Goal: Task Accomplishment & Management: Complete application form

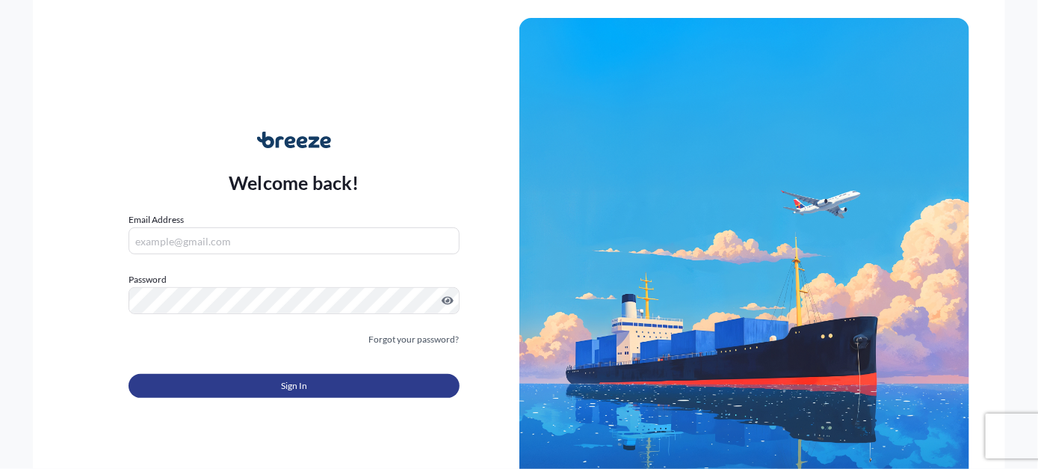
type input "[EMAIL_ADDRESS][PERSON_NAME][DOMAIN_NAME]"
click at [299, 382] on span "Sign In" at bounding box center [294, 385] width 26 height 15
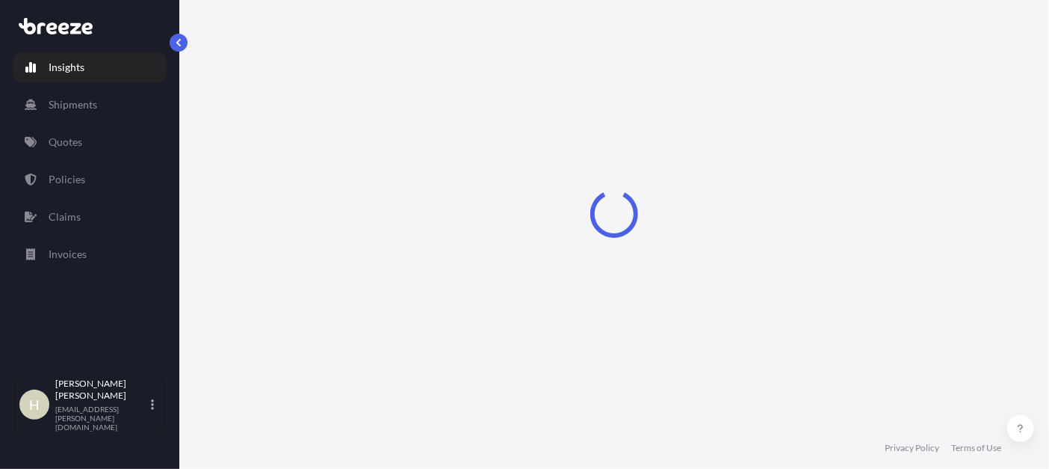
select select "2025"
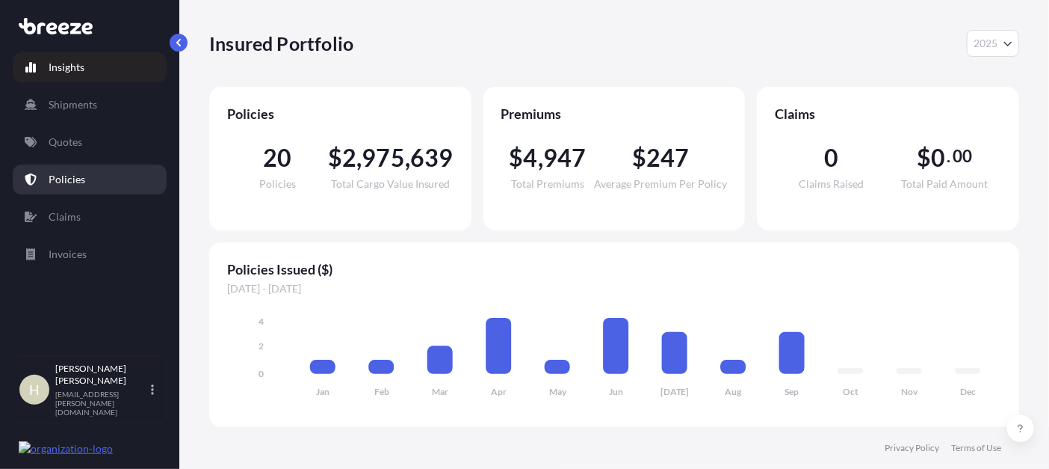
click at [72, 176] on p "Policies" at bounding box center [67, 179] width 37 height 15
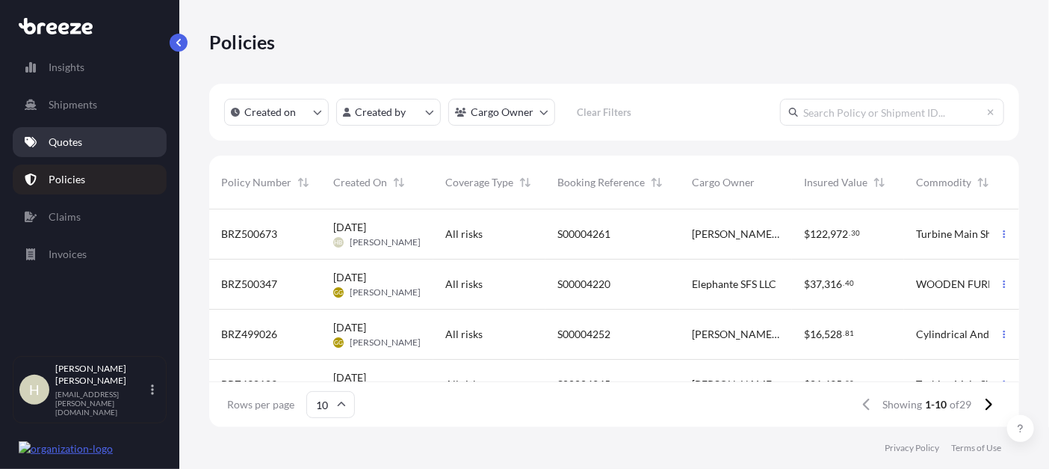
click at [75, 139] on p "Quotes" at bounding box center [66, 141] width 34 height 15
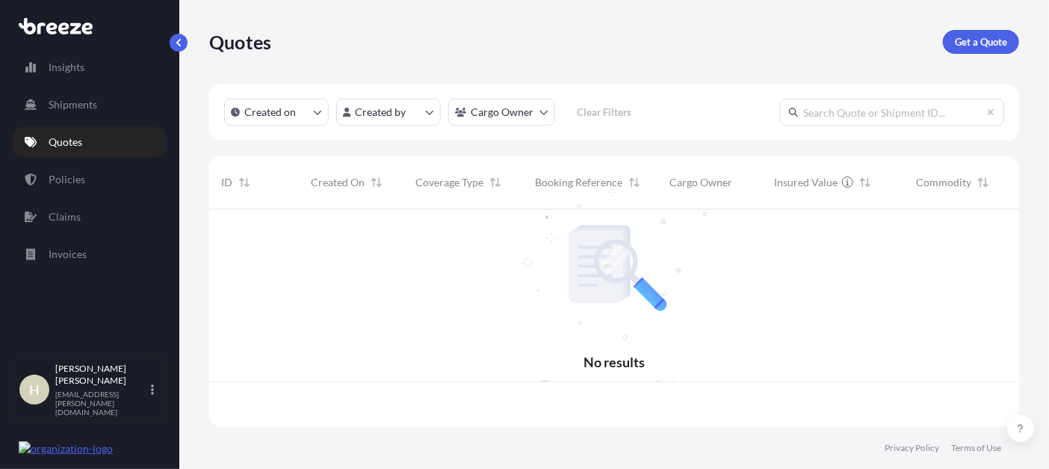
scroll to position [214, 799]
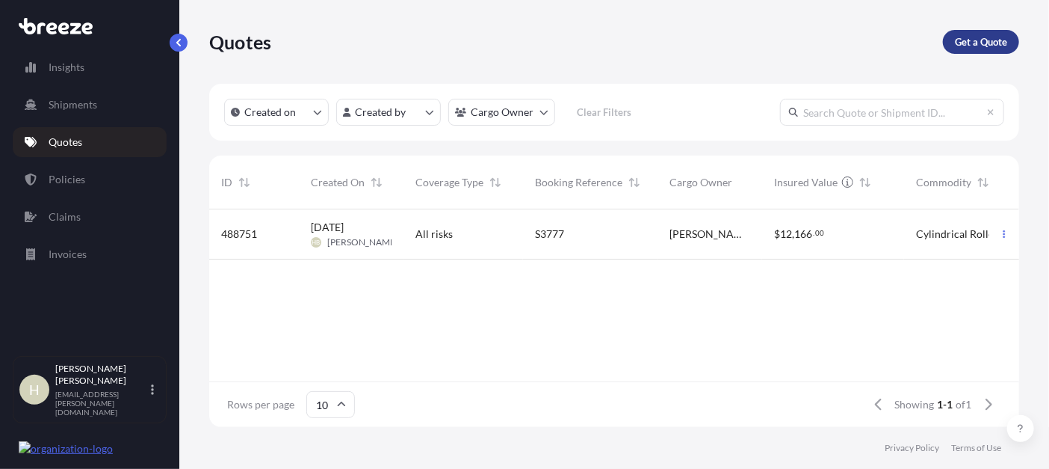
click at [985, 42] on p "Get a Quote" at bounding box center [981, 41] width 52 height 15
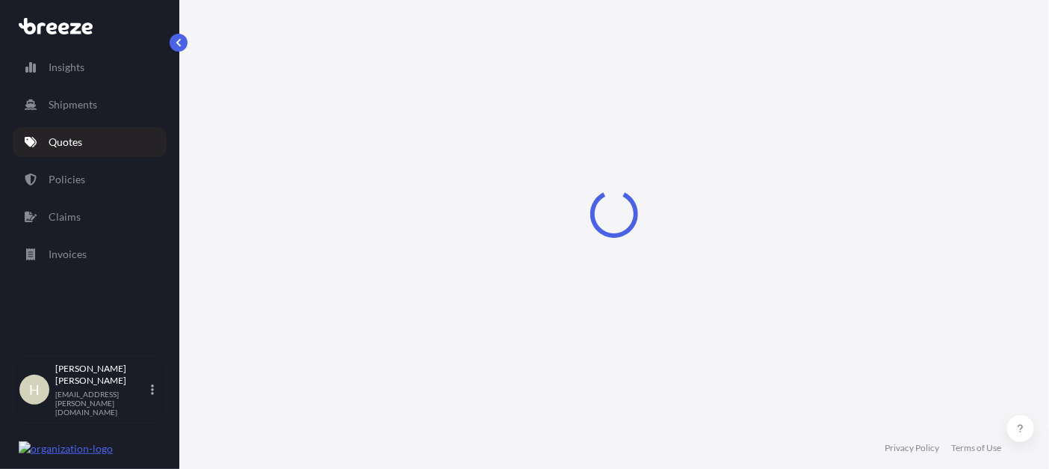
select select "Road"
select select "Sea"
select select "1"
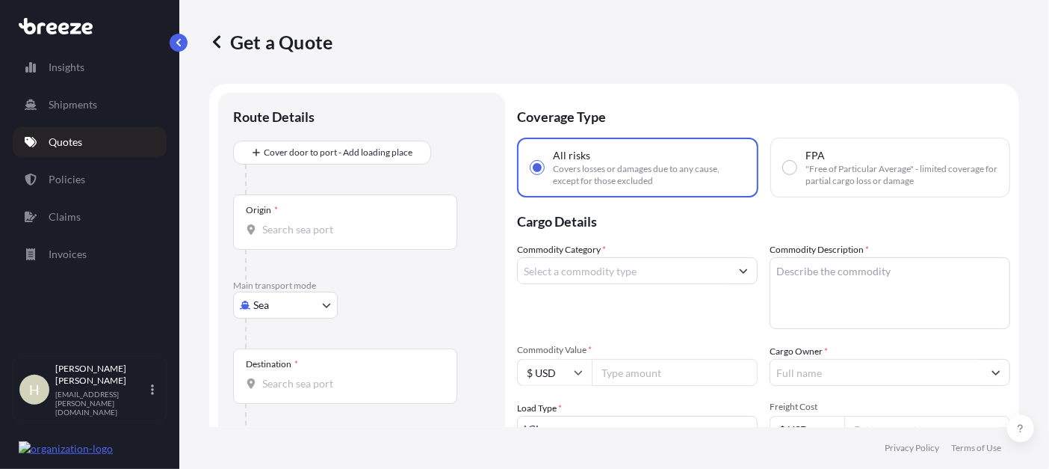
scroll to position [23, 0]
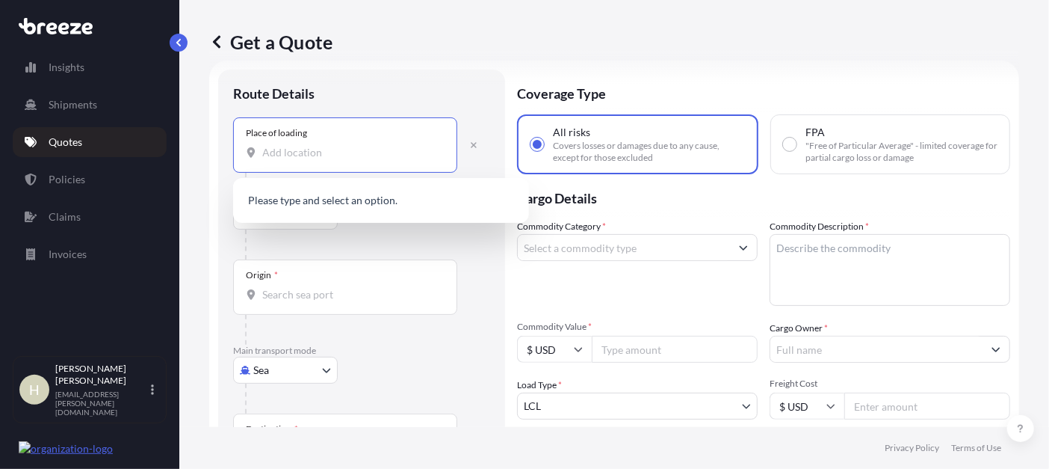
click at [303, 154] on input "Place of loading" at bounding box center [350, 152] width 176 height 15
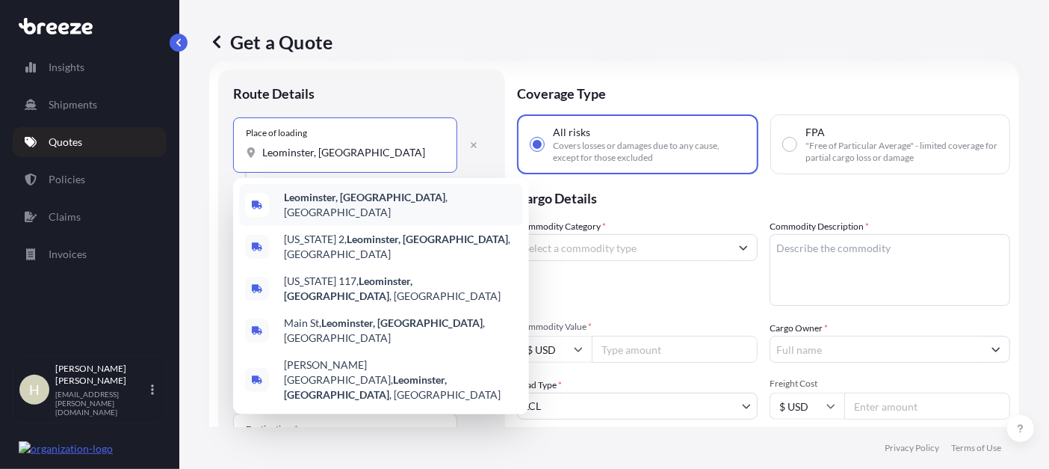
click at [327, 200] on b "Leominster, [GEOGRAPHIC_DATA]" at bounding box center [364, 197] width 161 height 13
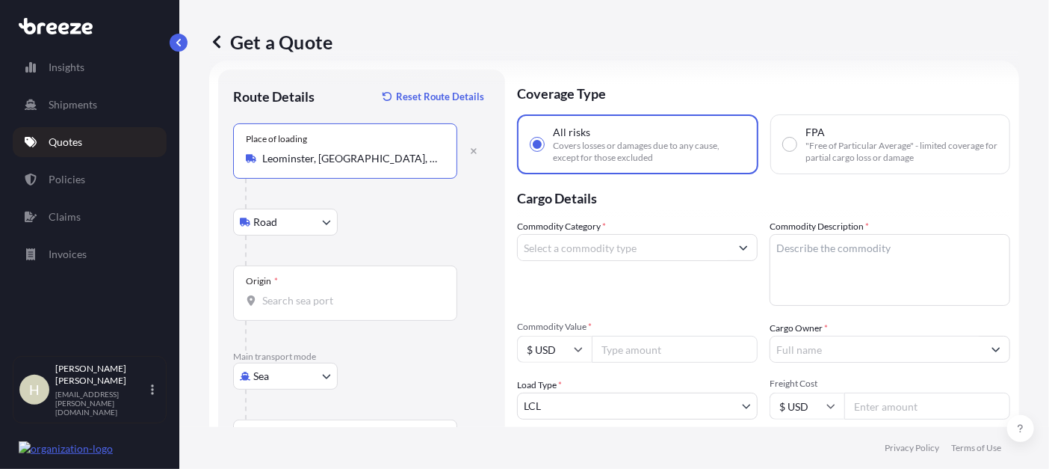
type input "Leominster, [GEOGRAPHIC_DATA], [GEOGRAPHIC_DATA]"
click at [303, 300] on input "Origin *" at bounding box center [350, 300] width 176 height 15
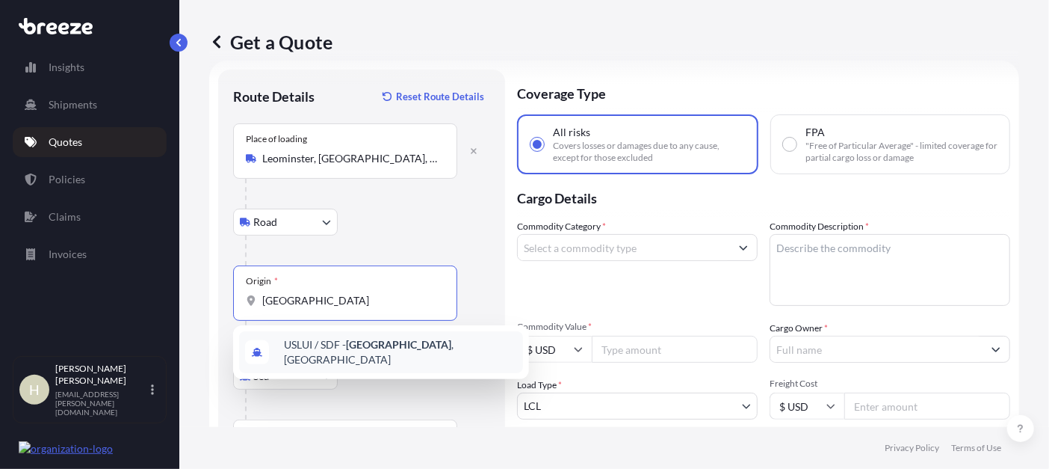
click at [347, 350] on span "USLUI / SDF - [GEOGRAPHIC_DATA] , [GEOGRAPHIC_DATA]" at bounding box center [400, 352] width 233 height 30
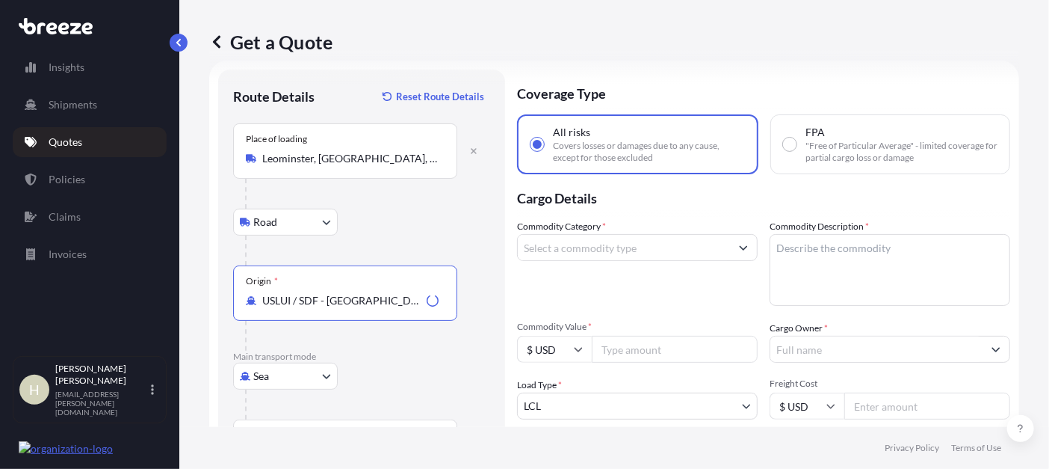
scroll to position [148, 0]
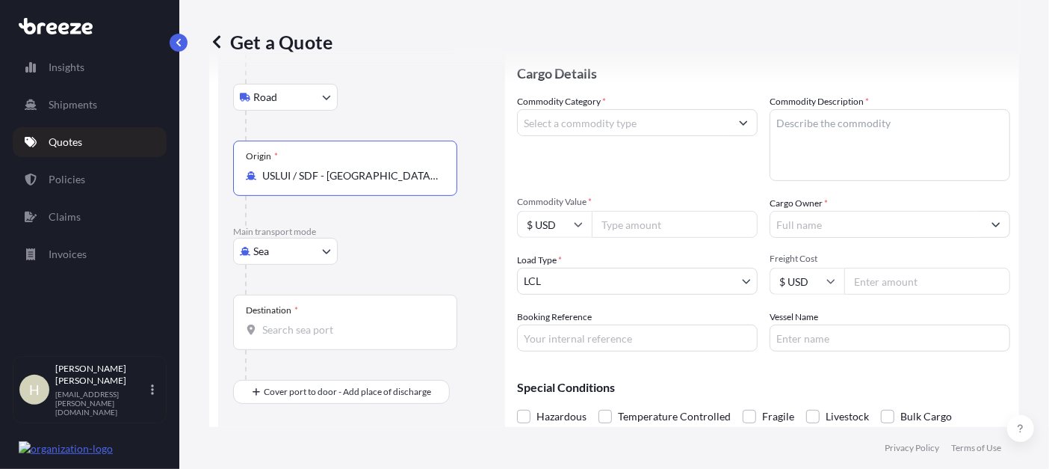
type input "USLUI / SDF - [GEOGRAPHIC_DATA], [GEOGRAPHIC_DATA]"
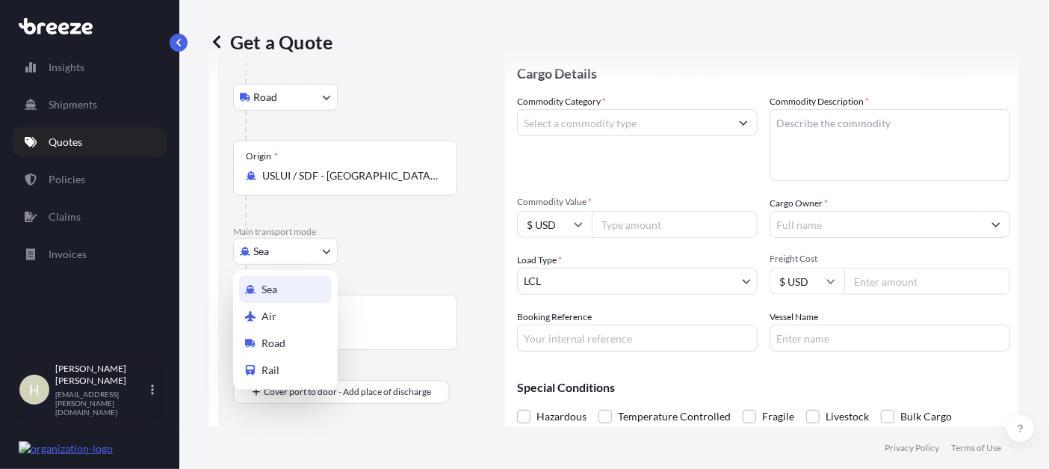
click at [314, 247] on body "10 options available. 1 option available. 0 options available. 1 option availab…" at bounding box center [524, 234] width 1049 height 469
click at [276, 318] on div "Air" at bounding box center [285, 316] width 93 height 27
select select "Air"
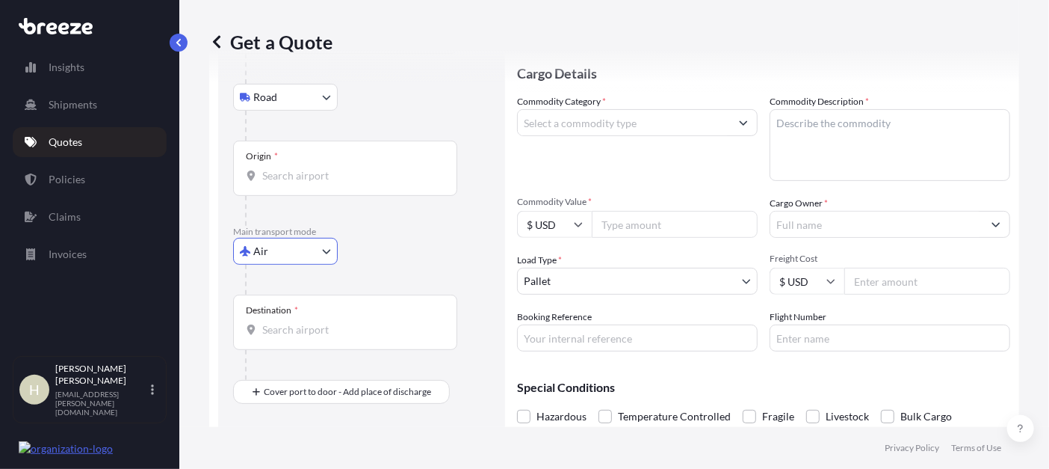
click at [303, 331] on input "Destination *" at bounding box center [350, 329] width 176 height 15
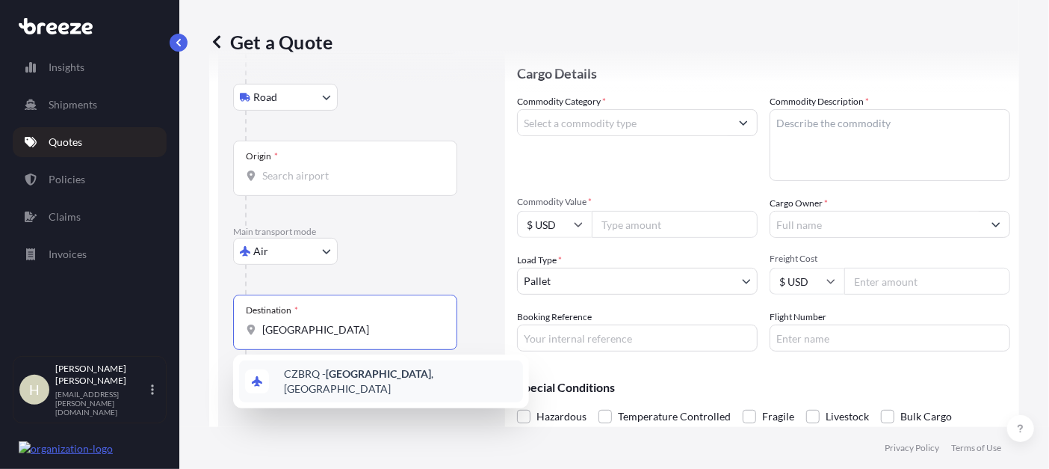
click at [315, 376] on span "CZBRQ - [GEOGRAPHIC_DATA] , [GEOGRAPHIC_DATA]" at bounding box center [400, 381] width 233 height 30
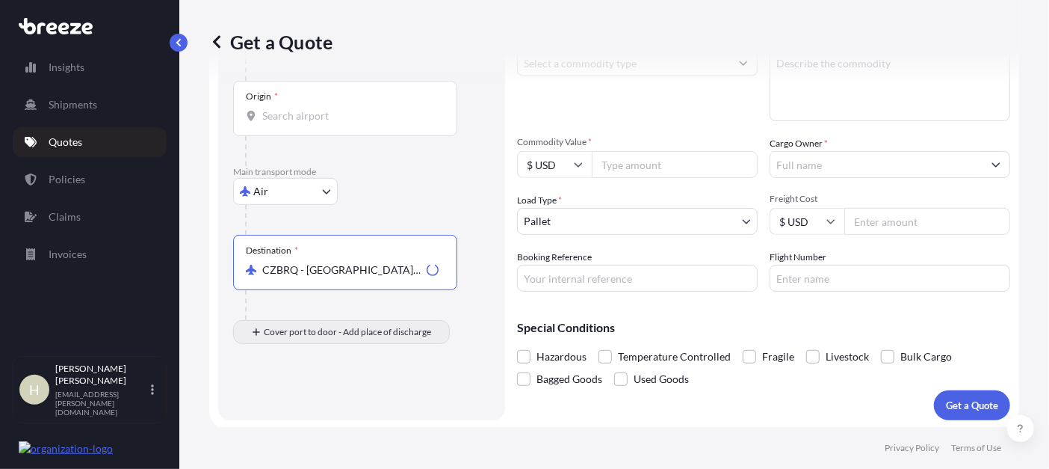
scroll to position [209, 0]
type input "CZBRQ - [GEOGRAPHIC_DATA], [GEOGRAPHIC_DATA]"
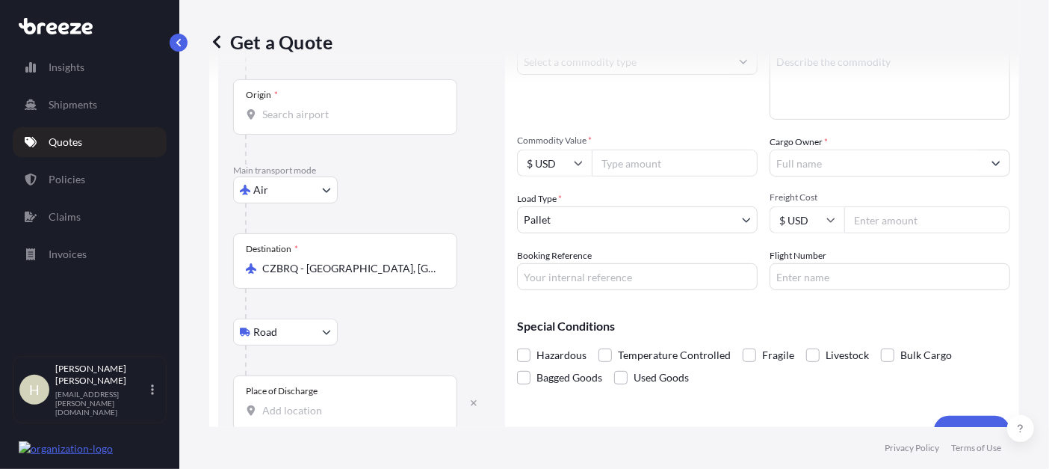
click at [336, 409] on input "Place of Discharge" at bounding box center [350, 410] width 176 height 15
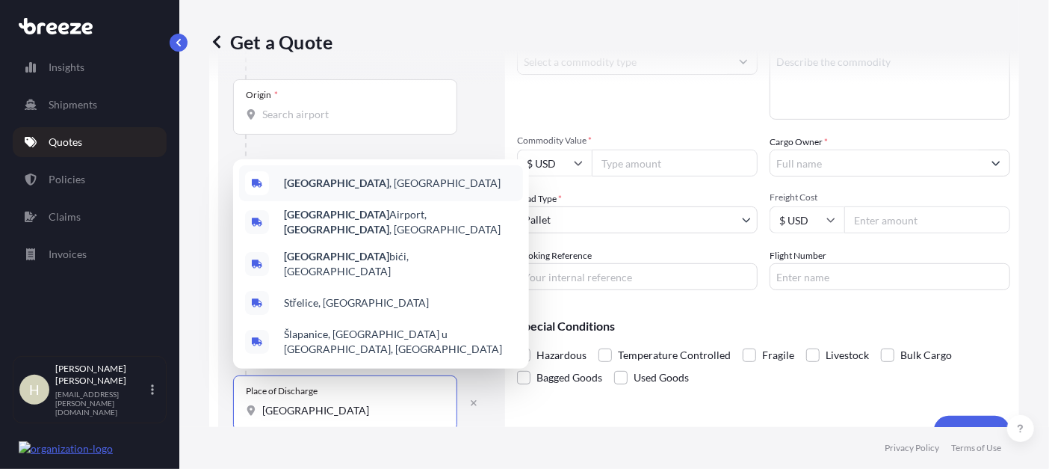
click at [336, 191] on span "[GEOGRAPHIC_DATA] , [GEOGRAPHIC_DATA]" at bounding box center [392, 183] width 217 height 15
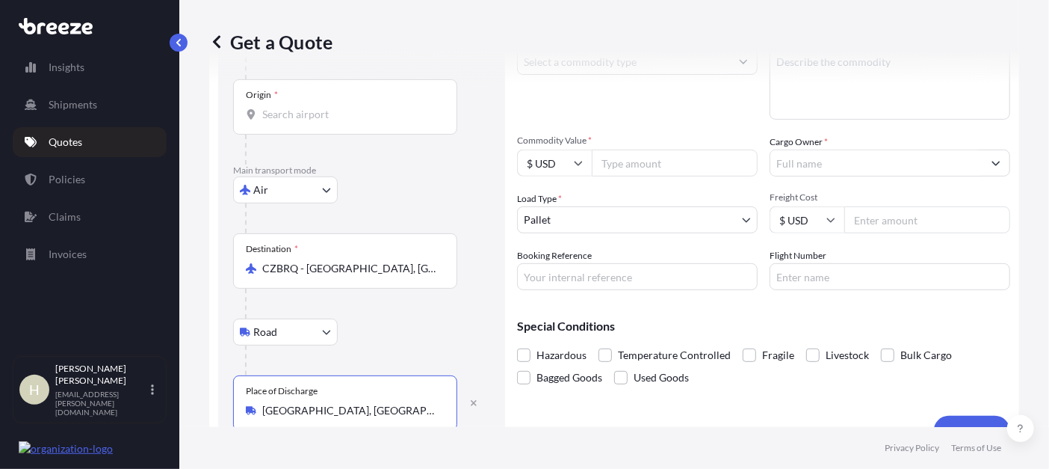
type input "[GEOGRAPHIC_DATA], [GEOGRAPHIC_DATA]"
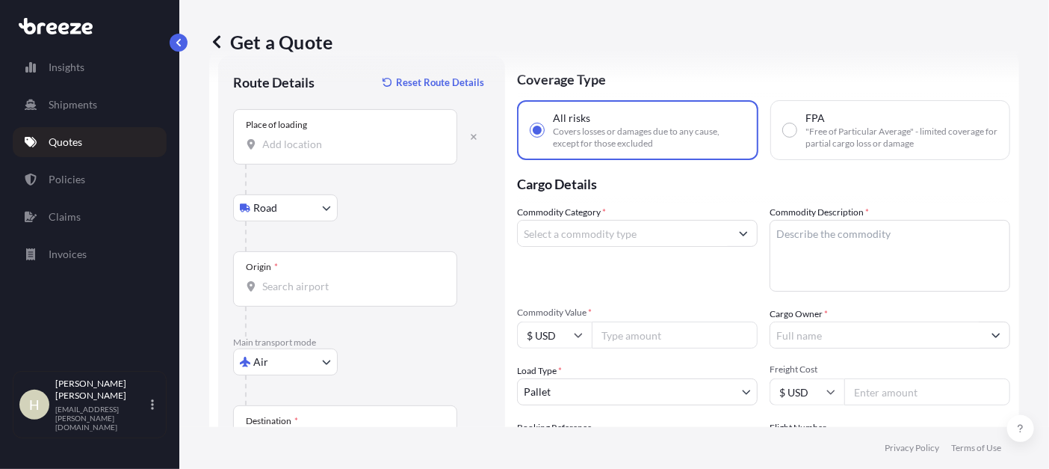
scroll to position [0, 0]
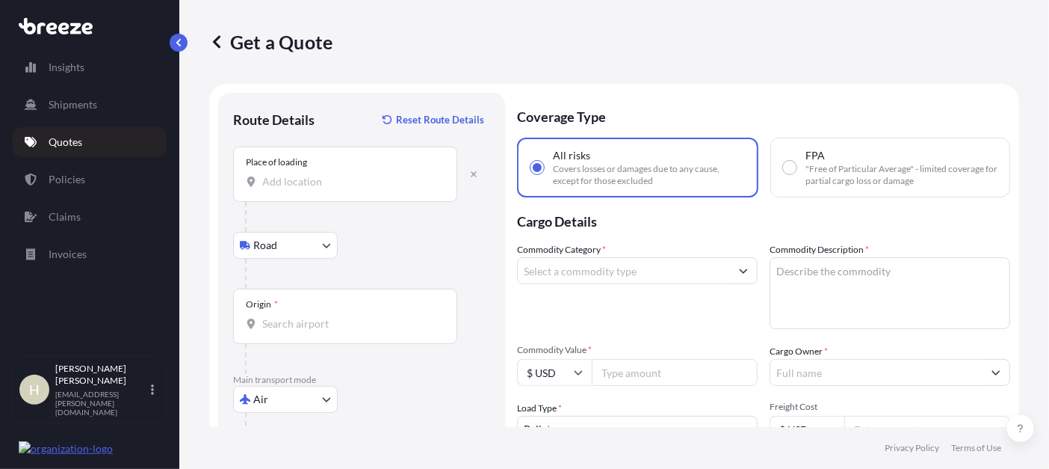
click at [655, 274] on input "Commodity Category *" at bounding box center [624, 270] width 212 height 27
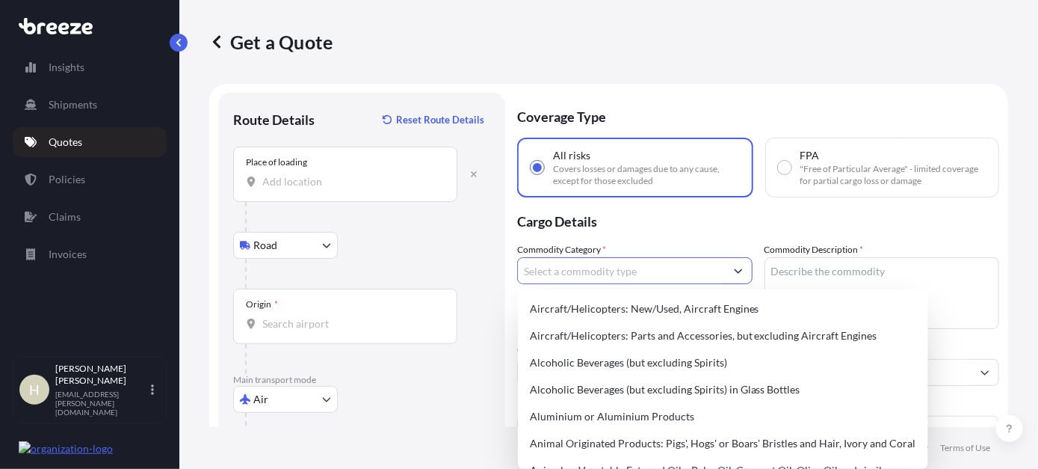
click at [655, 274] on input "Commodity Category *" at bounding box center [621, 270] width 207 height 27
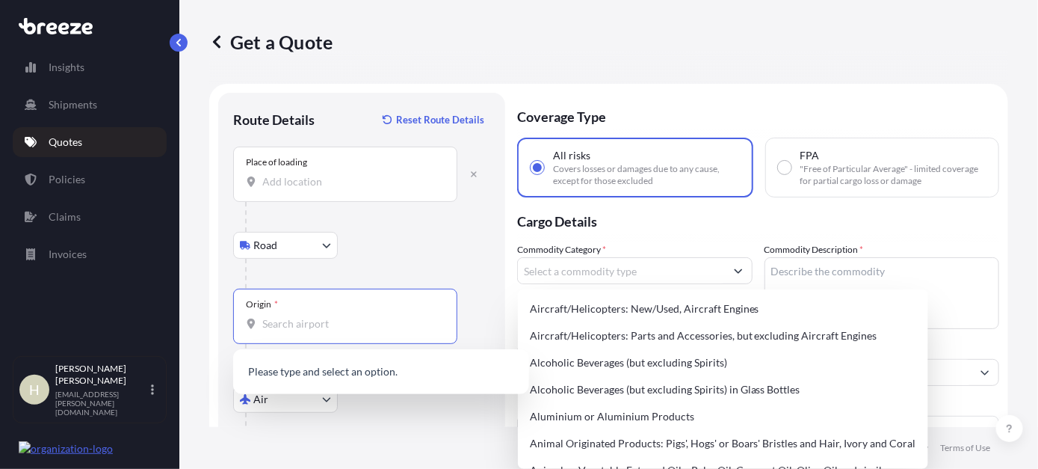
click at [264, 327] on input "Origin *" at bounding box center [350, 323] width 176 height 15
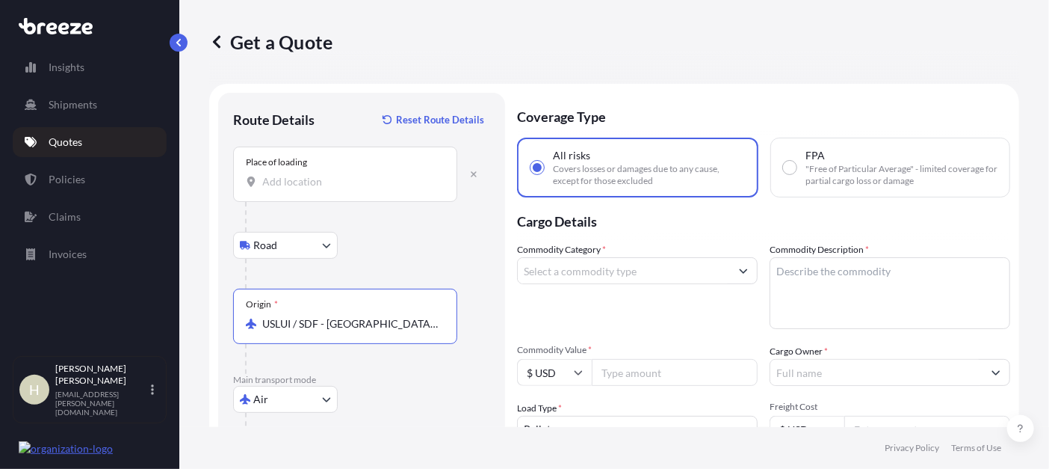
type input "USLUI / SDF - [GEOGRAPHIC_DATA], [GEOGRAPHIC_DATA]"
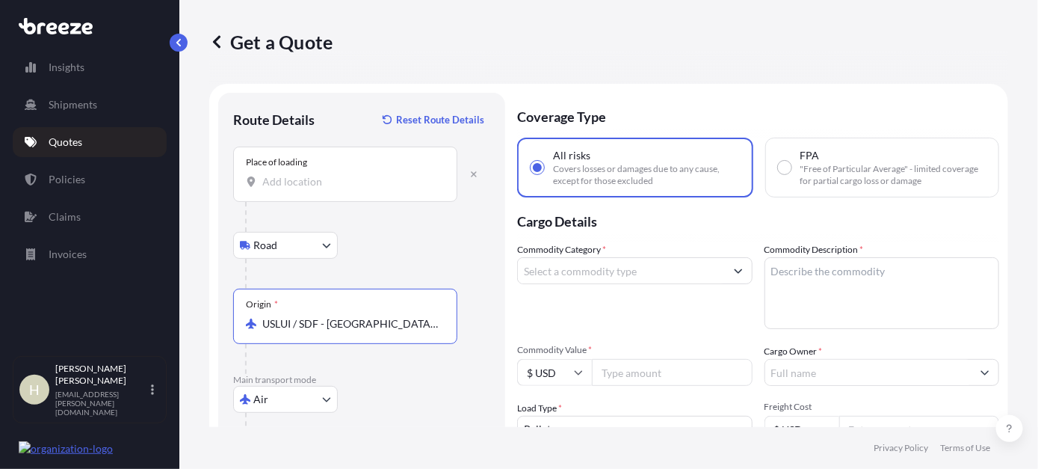
click at [619, 273] on input "Commodity Category *" at bounding box center [621, 270] width 207 height 27
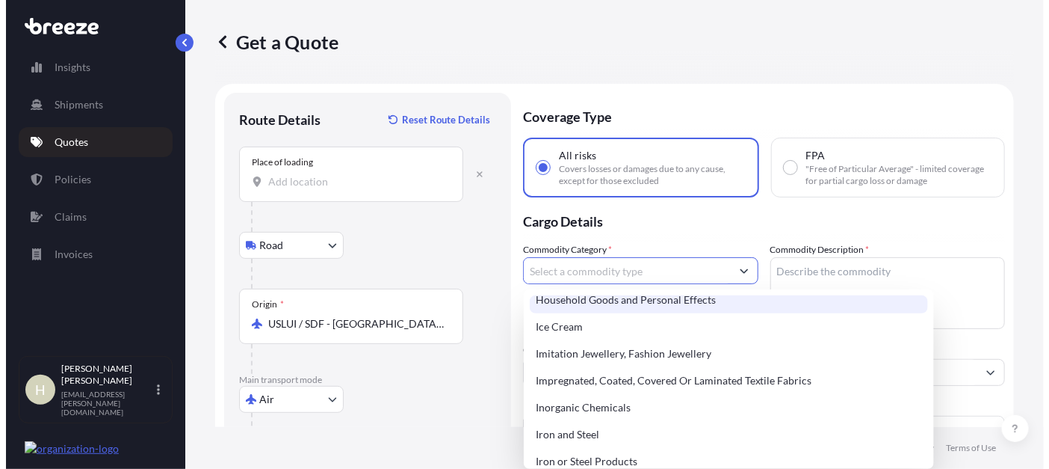
scroll to position [1618, 0]
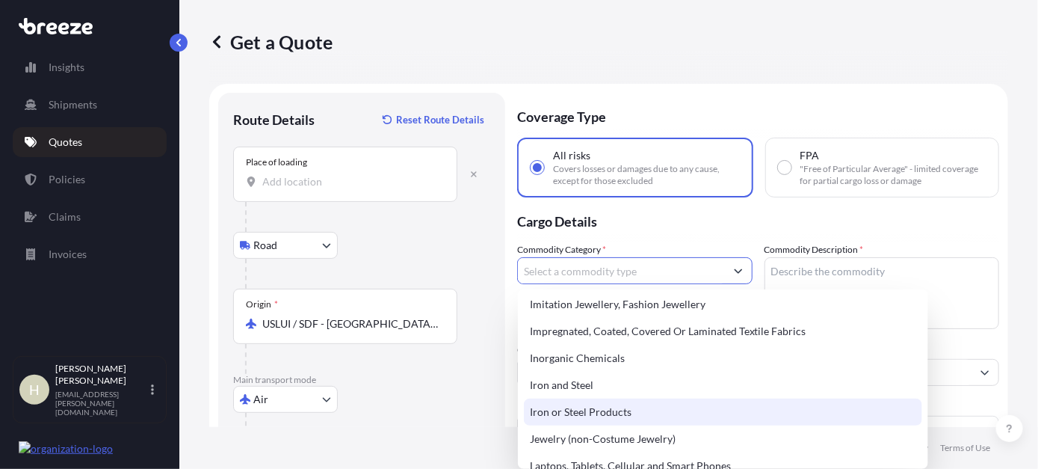
click at [787, 409] on div "Iron or Steel Products" at bounding box center [723, 411] width 398 height 27
type input "Iron or Steel Products"
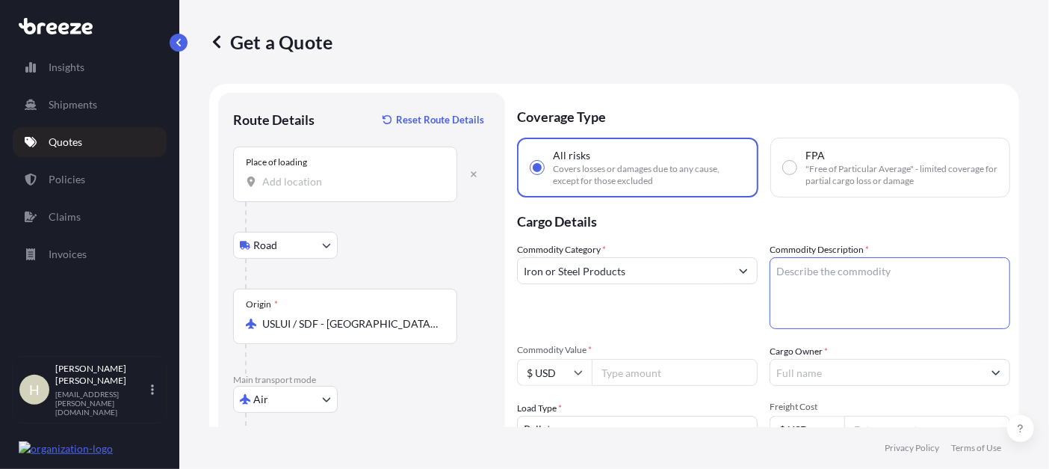
click at [810, 272] on textarea "Commodity Description *" at bounding box center [890, 293] width 241 height 72
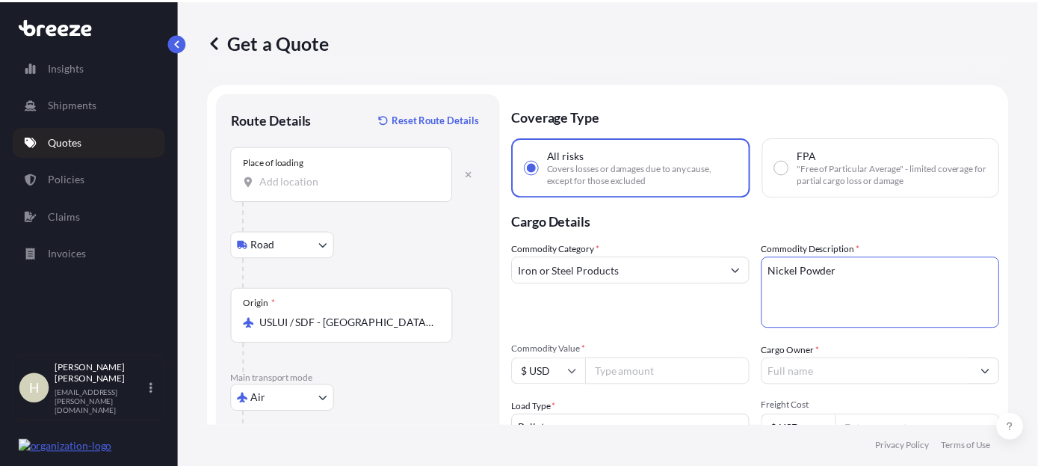
scroll to position [124, 0]
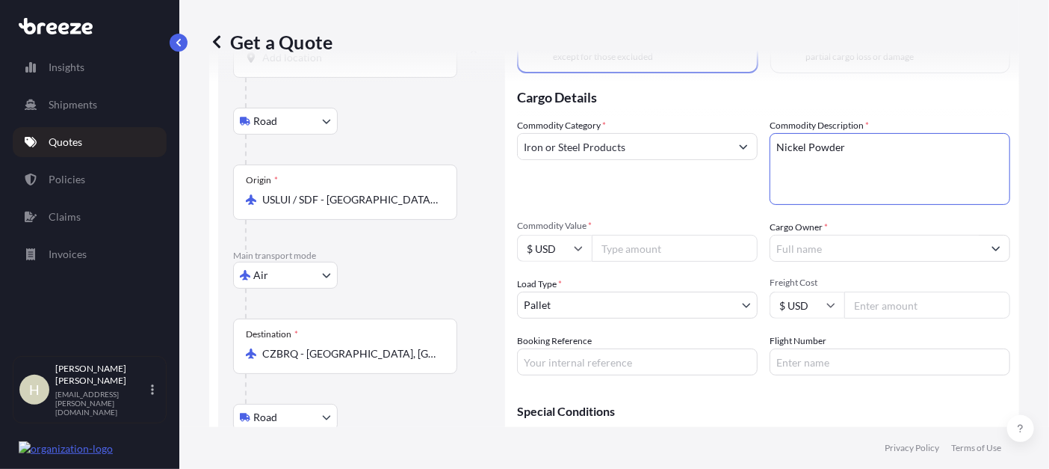
type textarea "Nickel Powder"
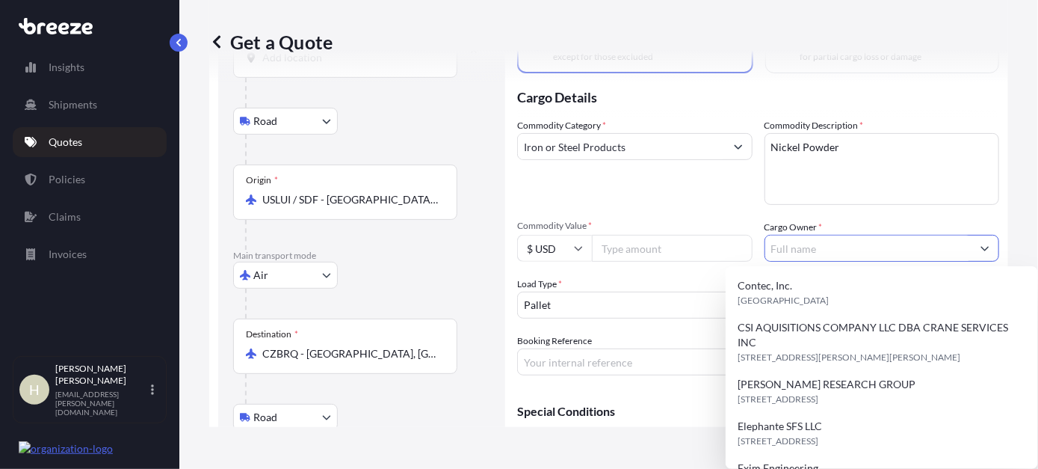
click at [808, 245] on input "Cargo Owner *" at bounding box center [868, 248] width 207 height 27
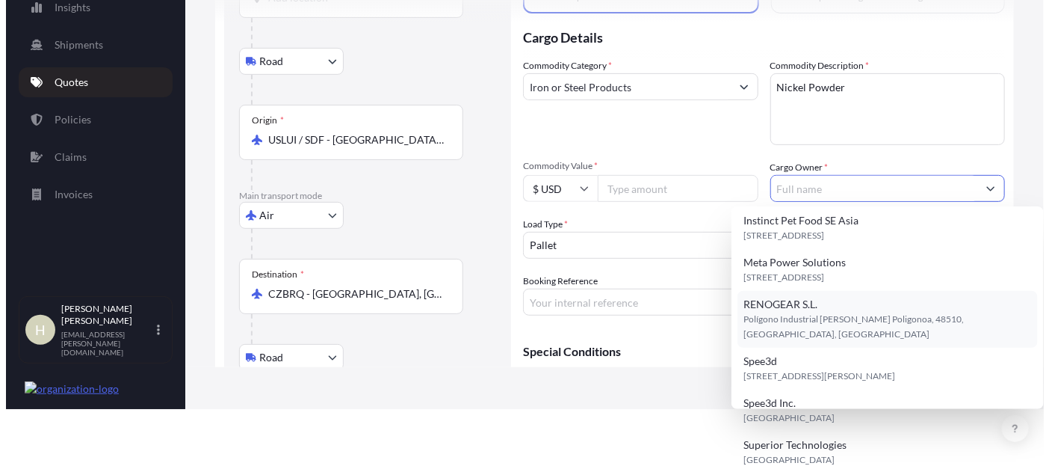
scroll to position [0, 0]
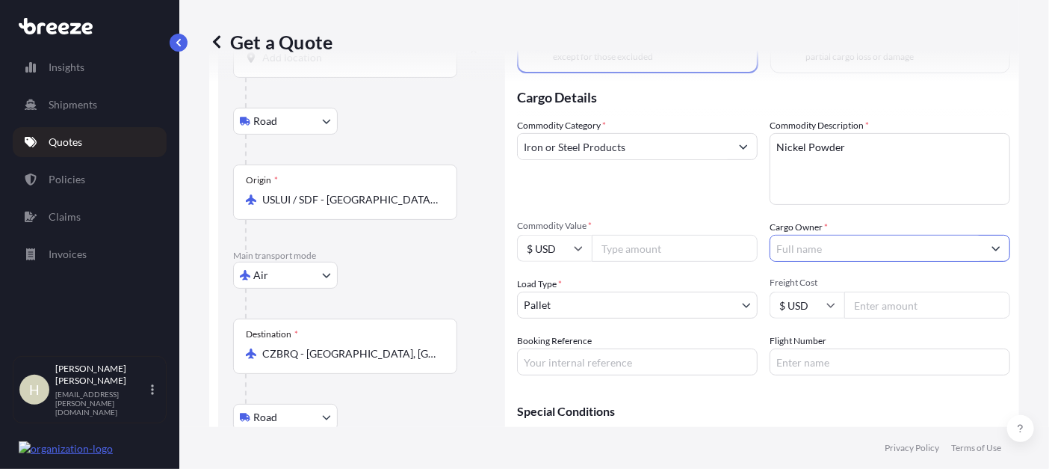
click at [868, 248] on input "Cargo Owner *" at bounding box center [876, 248] width 212 height 27
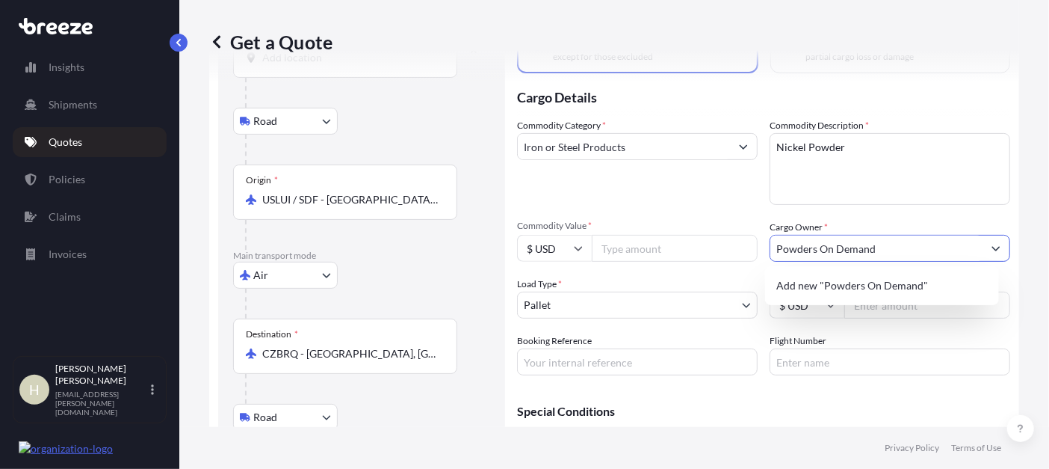
type input "Powders On Demand"
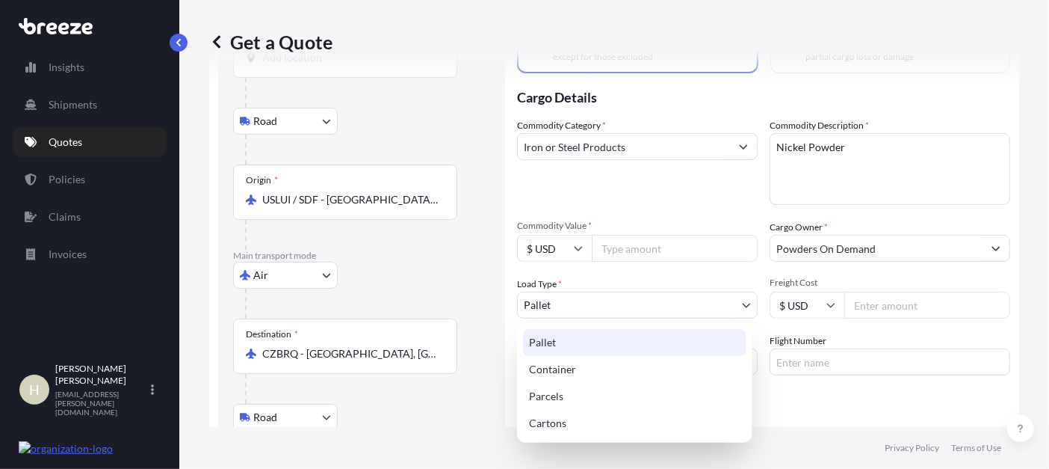
click at [623, 302] on body "1 option available. 0 options available. 1 option available. 0 options availabl…" at bounding box center [524, 234] width 1049 height 469
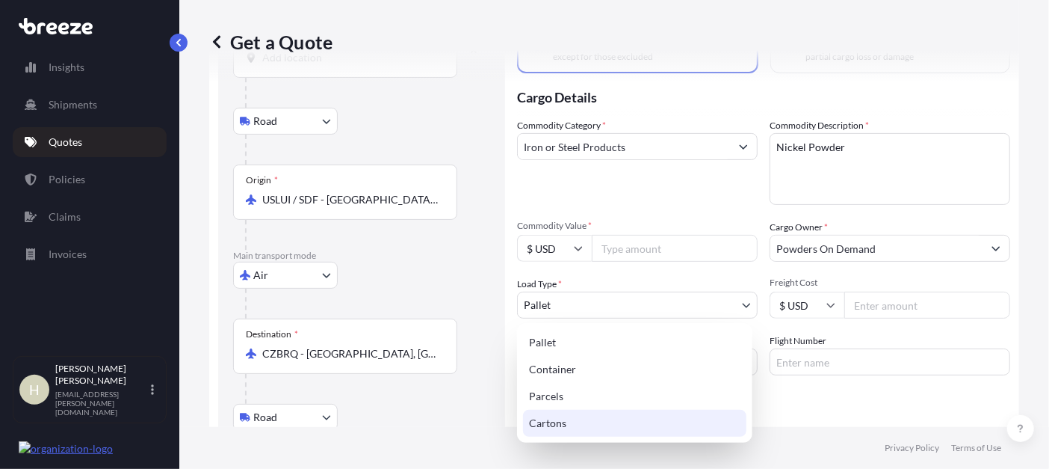
click at [590, 426] on div "Cartons" at bounding box center [634, 422] width 223 height 27
select select "4"
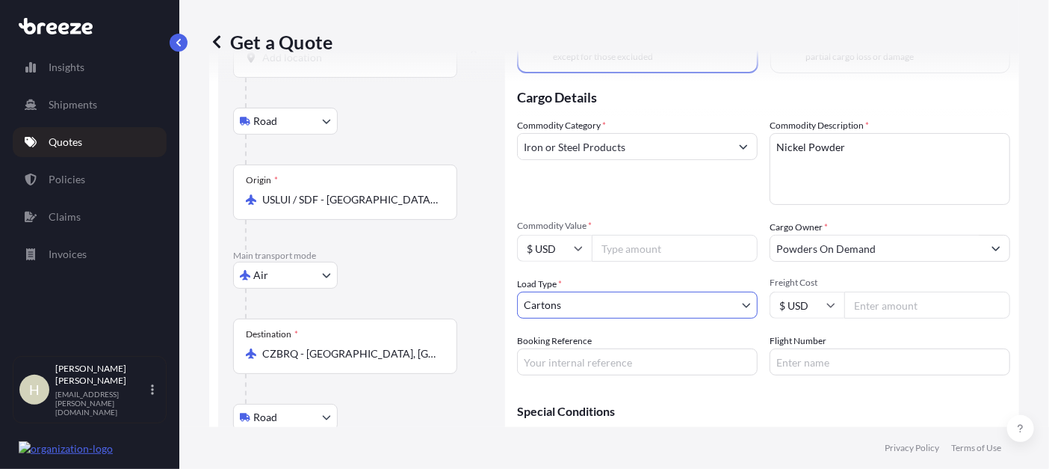
click at [918, 302] on input "Freight Cost" at bounding box center [927, 304] width 166 height 27
type input "350"
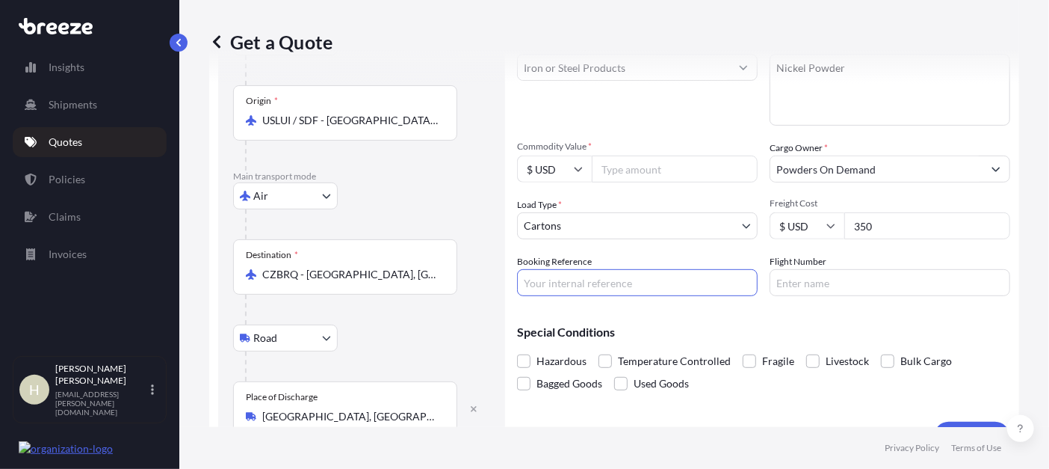
scroll to position [235, 0]
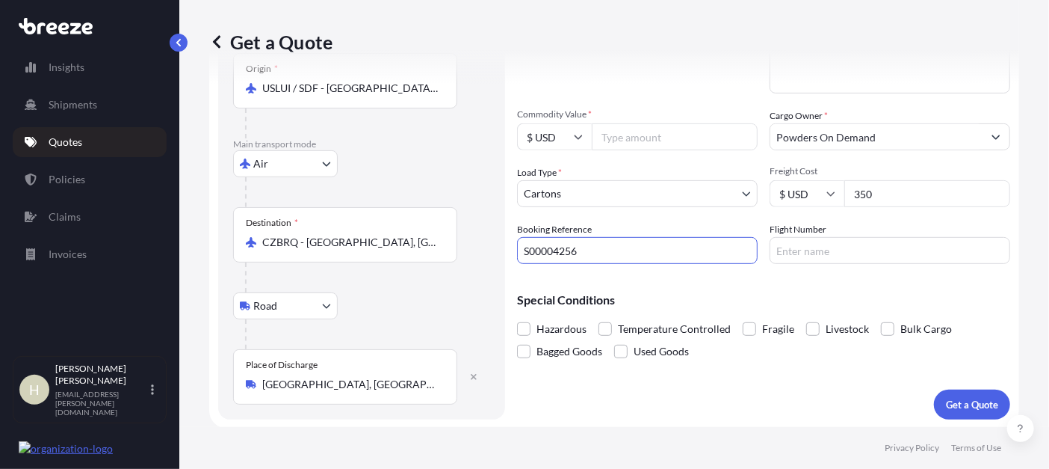
type input "S00004256"
click at [876, 256] on input "Flight Number" at bounding box center [890, 250] width 241 height 27
paste input "1Z0V861X6701270818"
type input "1Z0V861X6701270818"
click at [965, 402] on p "Get a Quote" at bounding box center [972, 404] width 52 height 15
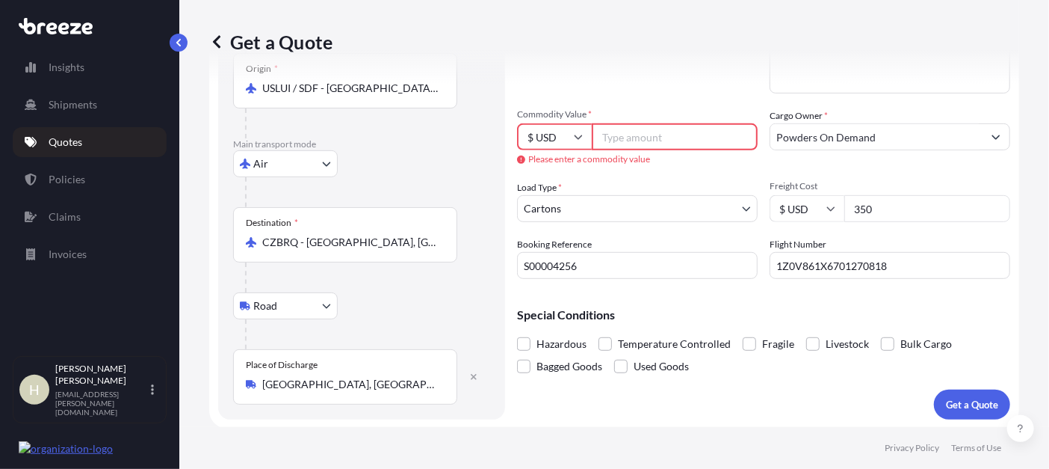
click at [655, 140] on input "Commodity Value *" at bounding box center [675, 136] width 166 height 27
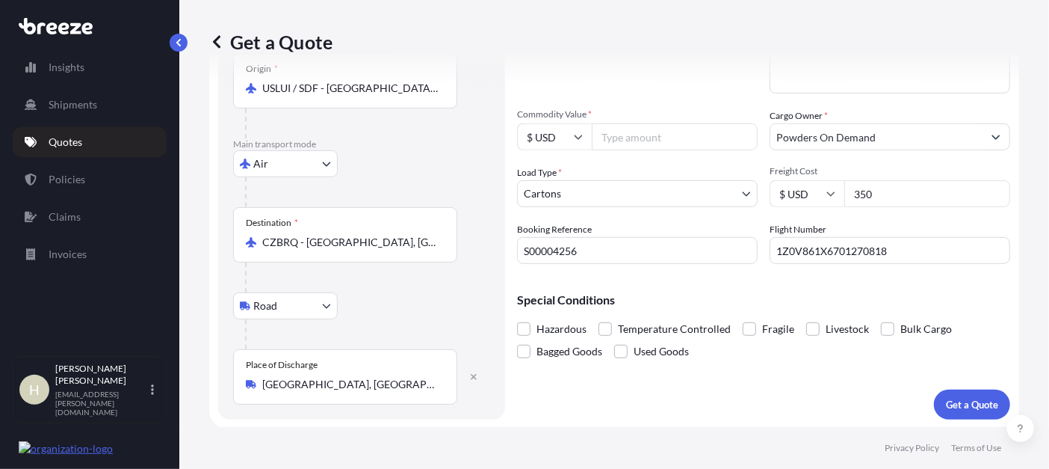
click at [599, 131] on input "Commodity Value *" at bounding box center [675, 136] width 166 height 27
type input "4080.00"
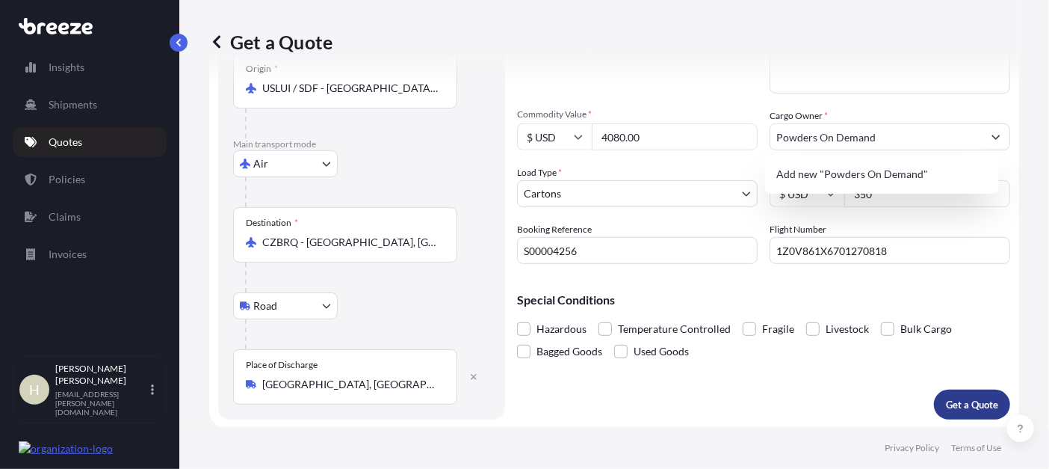
click at [971, 406] on p "Get a Quote" at bounding box center [972, 404] width 52 height 15
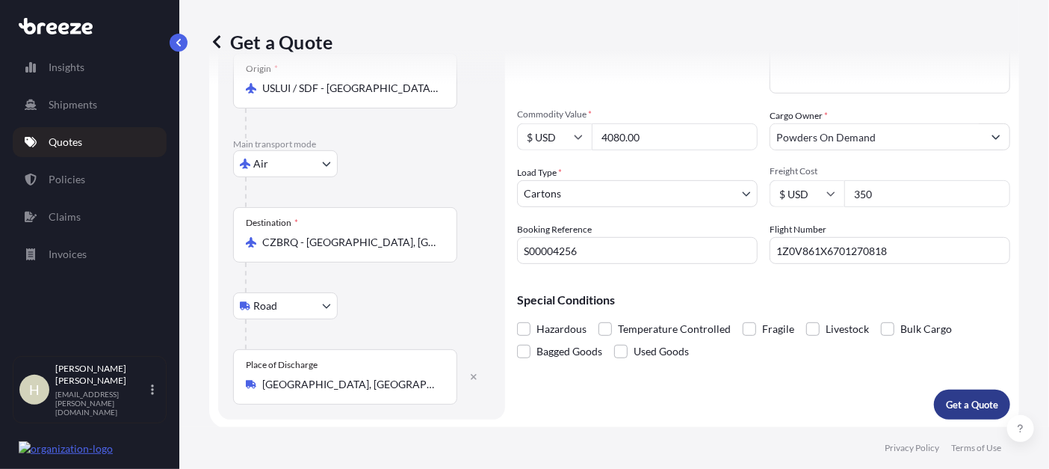
click at [960, 403] on p "Get a Quote" at bounding box center [972, 404] width 52 height 15
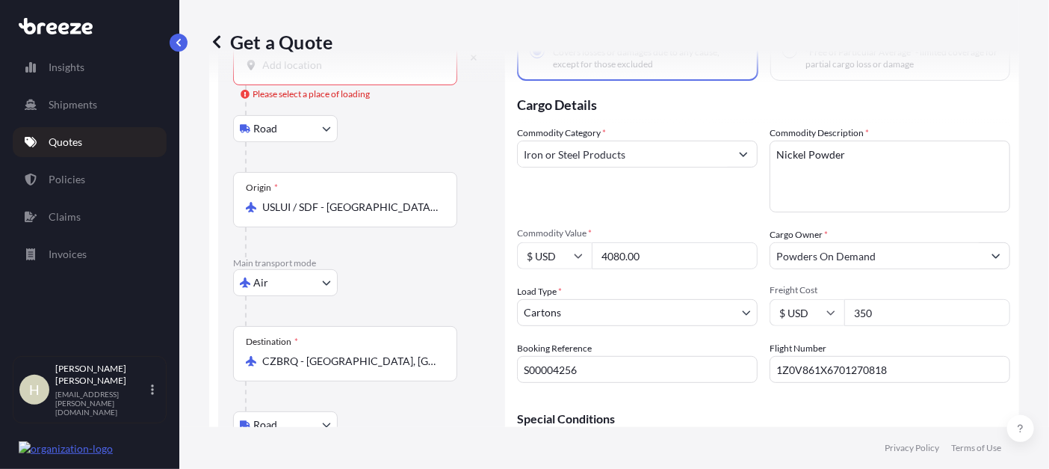
scroll to position [0, 0]
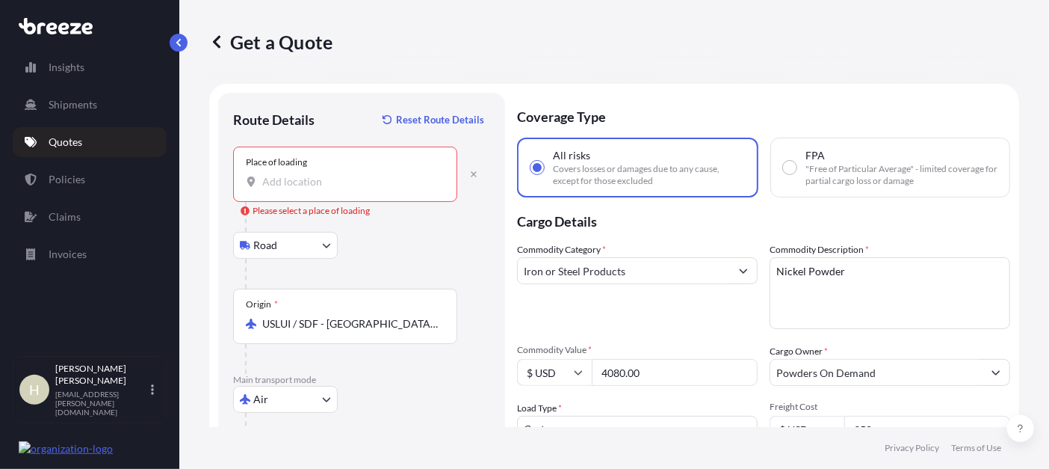
click at [313, 189] on div "Place of loading" at bounding box center [345, 173] width 224 height 55
click at [313, 189] on input "Place of loading Please select a place of loading" at bounding box center [350, 181] width 176 height 15
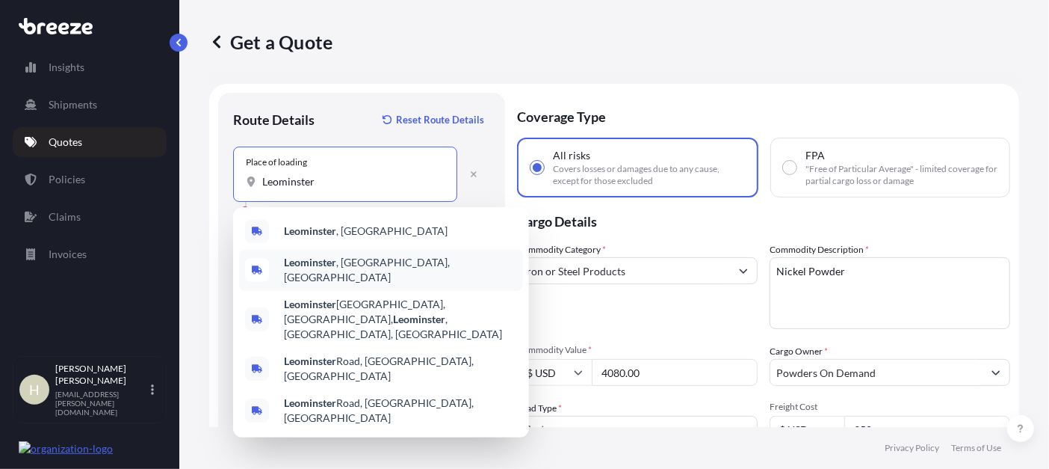
click at [333, 268] on b "Leominster" at bounding box center [310, 262] width 52 height 13
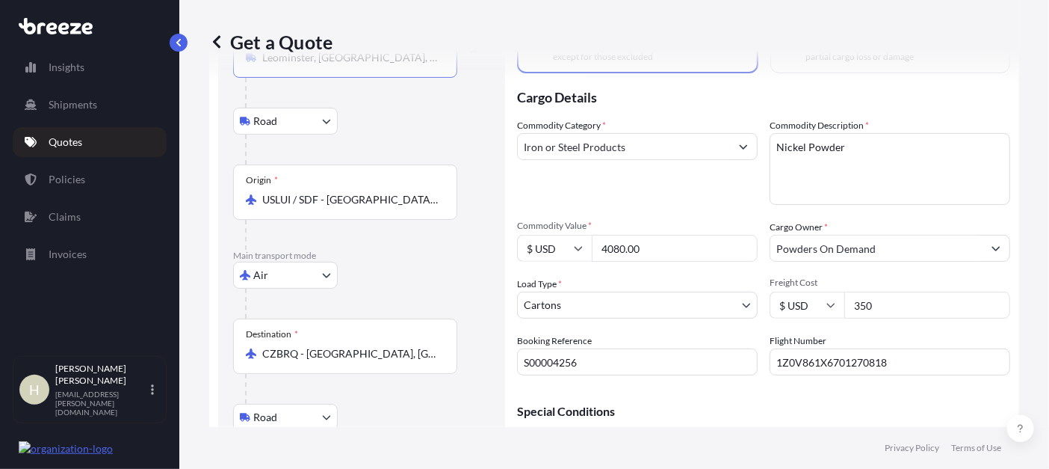
scroll to position [235, 0]
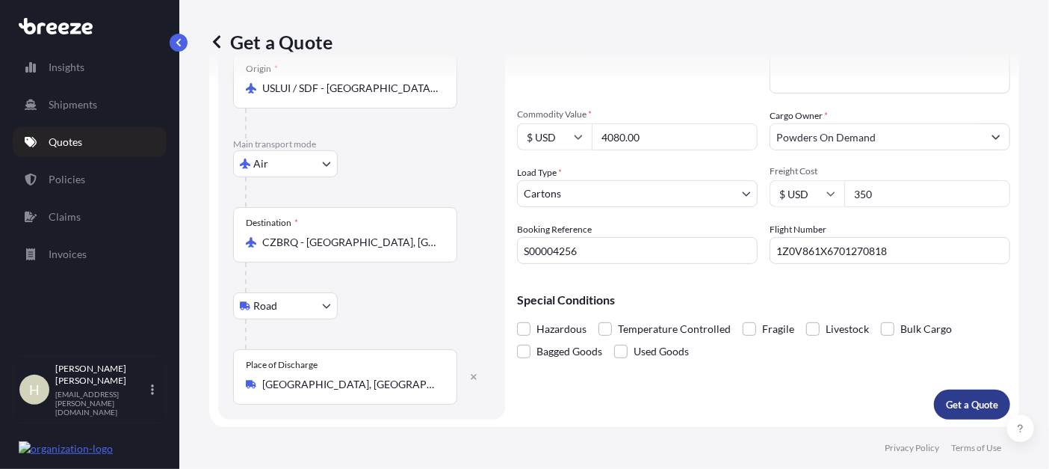
type input "Leominster, [GEOGRAPHIC_DATA], [GEOGRAPHIC_DATA]"
click at [956, 409] on p "Get a Quote" at bounding box center [972, 404] width 52 height 15
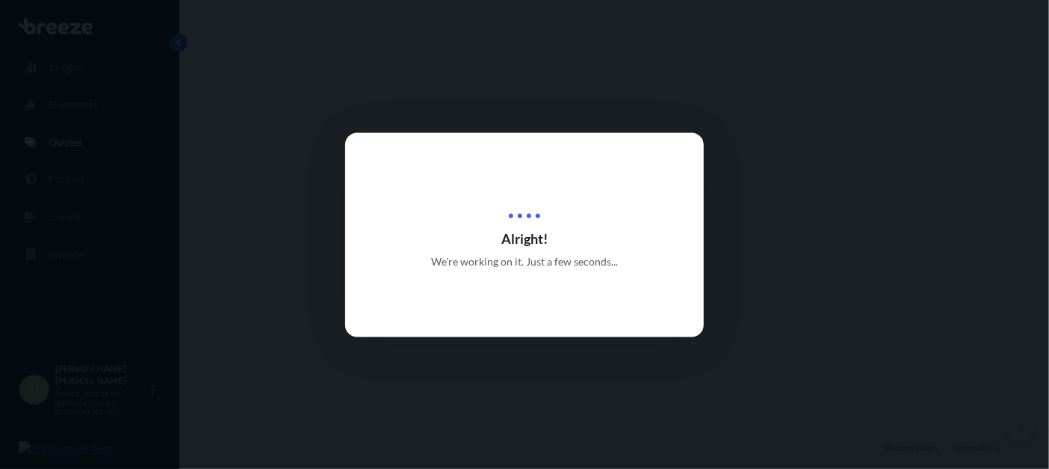
select select "Road"
select select "Air"
select select "Road"
select select "4"
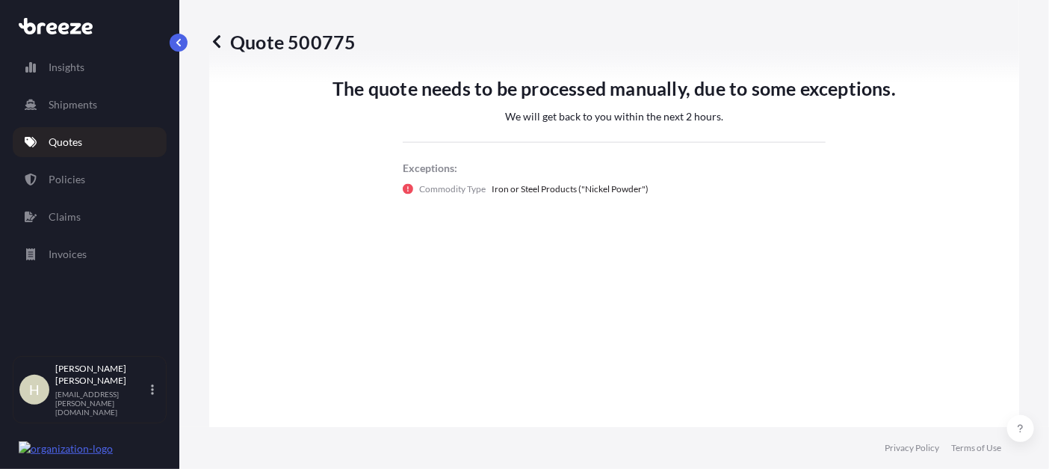
scroll to position [1095, 0]
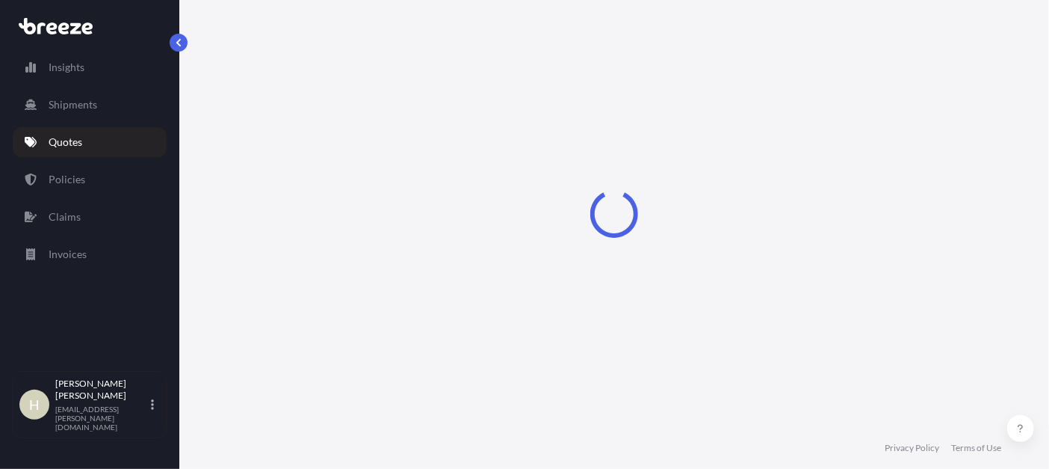
select select "Road"
select select "Air"
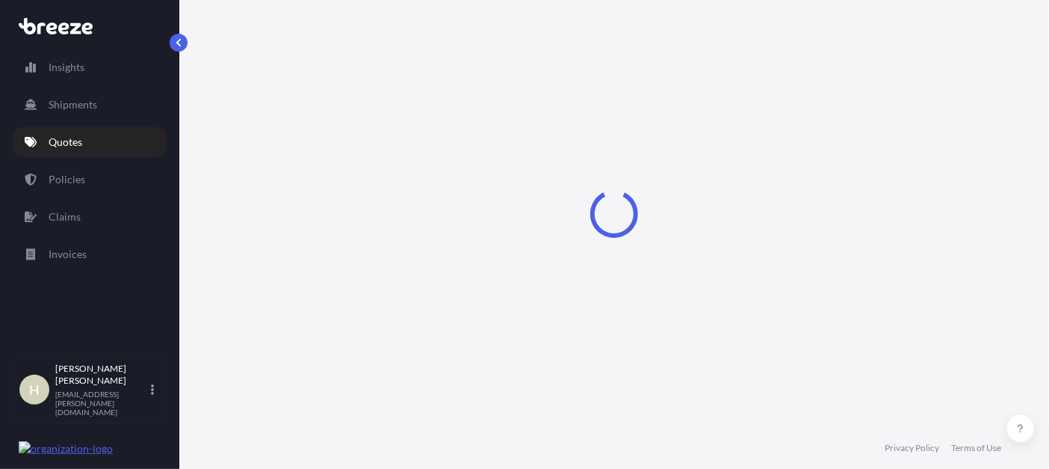
select select "Road"
select select "4"
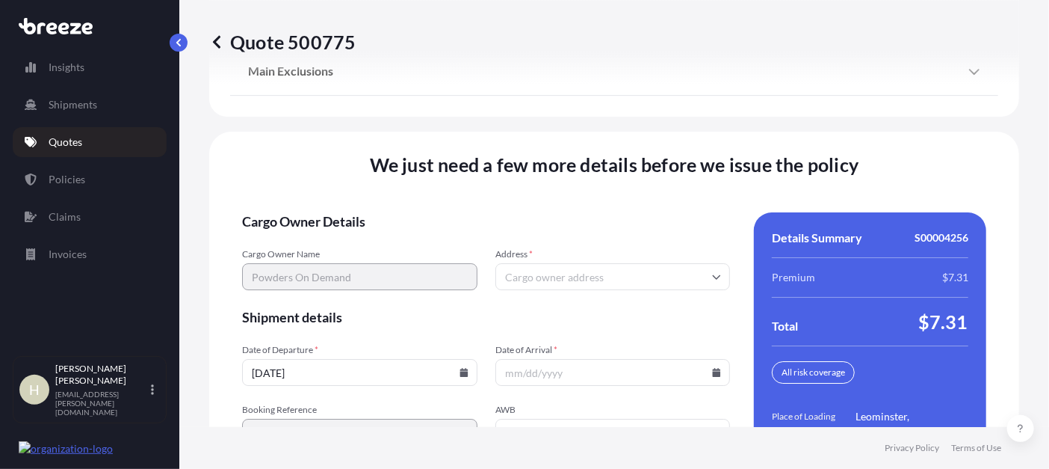
scroll to position [2332, 0]
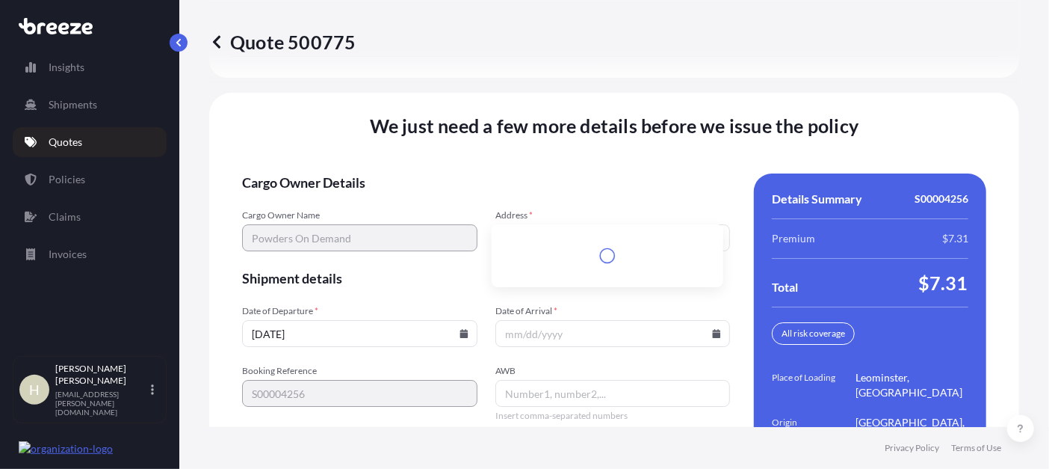
click at [610, 224] on input "Address *" at bounding box center [612, 237] width 235 height 27
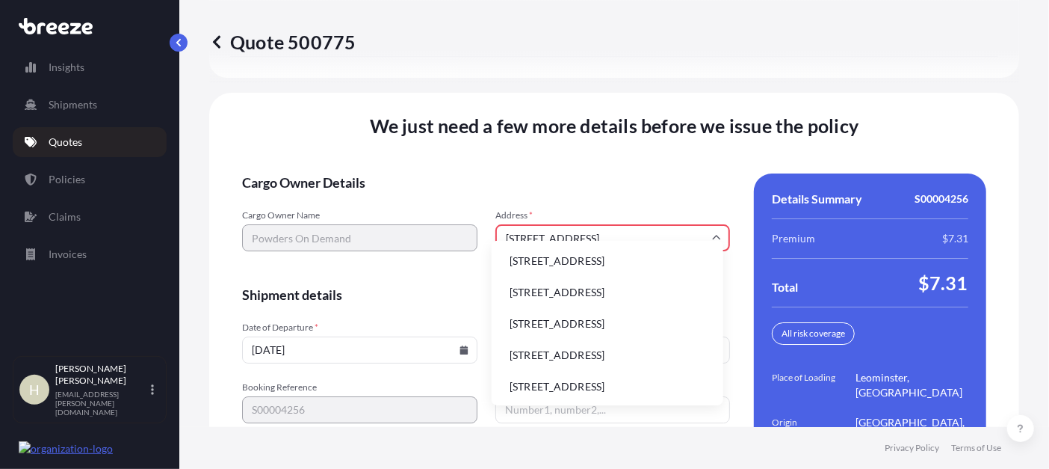
click at [603, 291] on li "272 Nashua Street, Leominster, MA, USA" at bounding box center [608, 292] width 220 height 28
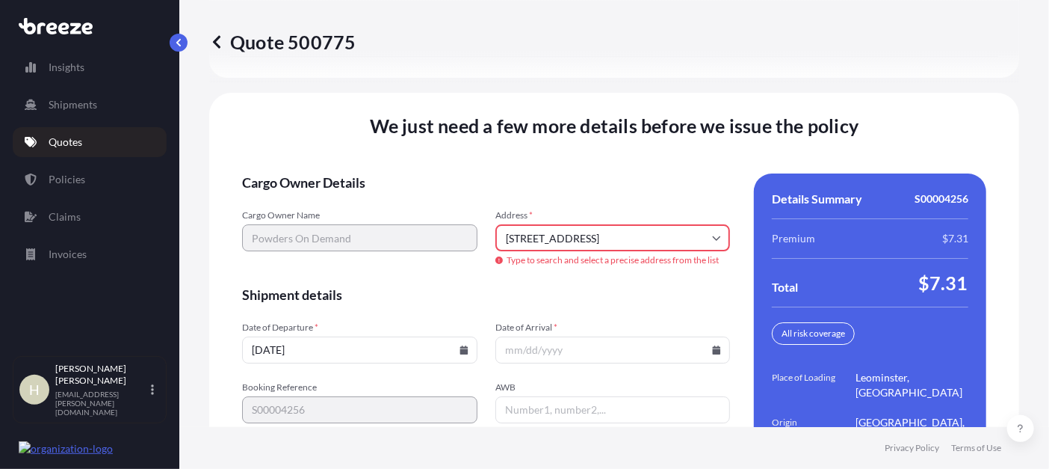
type input "272 Nashua St, Leominster, MA 01453, USA"
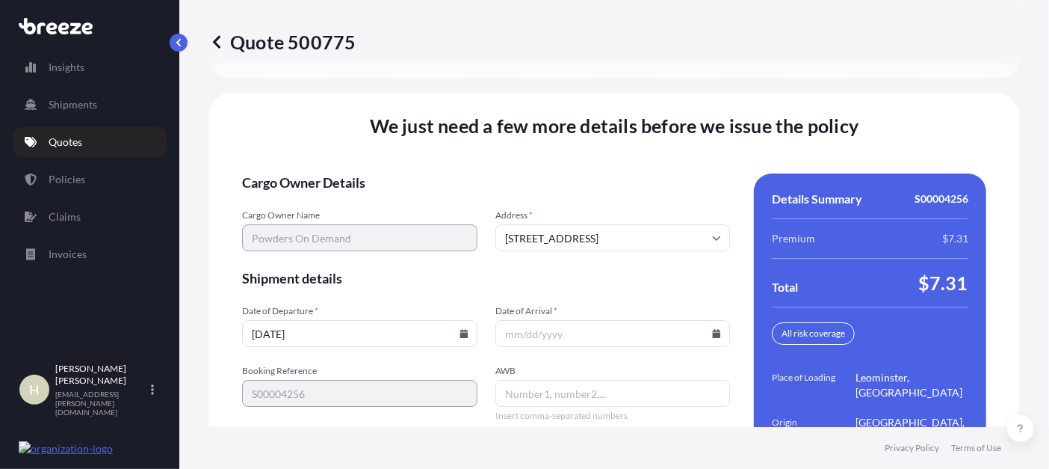
click at [460, 329] on icon at bounding box center [464, 333] width 8 height 9
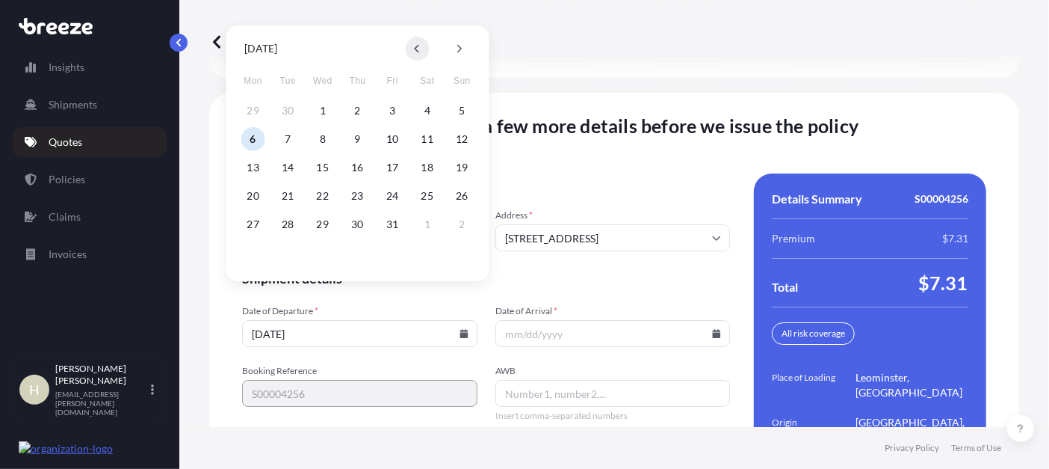
click at [417, 43] on button at bounding box center [418, 49] width 24 height 24
click at [287, 171] on button "16" at bounding box center [288, 167] width 24 height 24
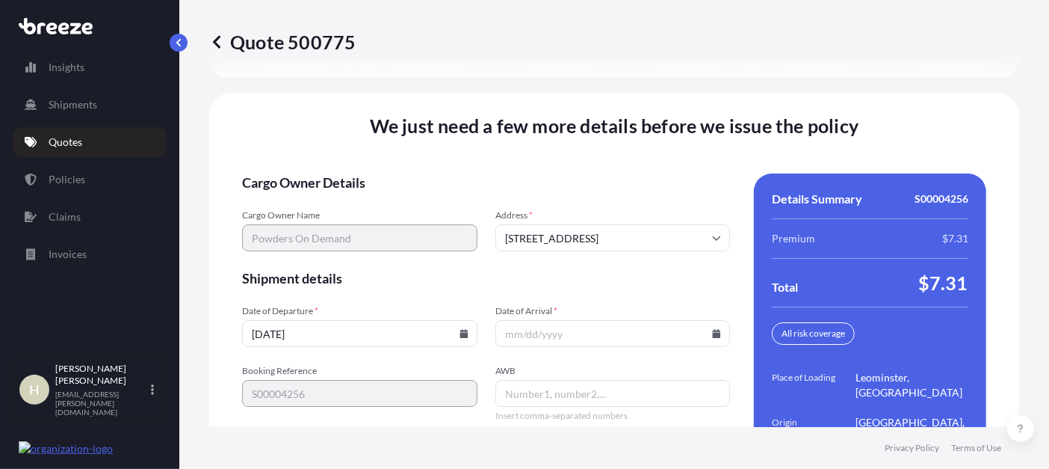
type input "09/16/2025"
click at [551, 320] on input "Date of Arrival *" at bounding box center [612, 333] width 235 height 27
click at [713, 329] on icon at bounding box center [717, 333] width 8 height 9
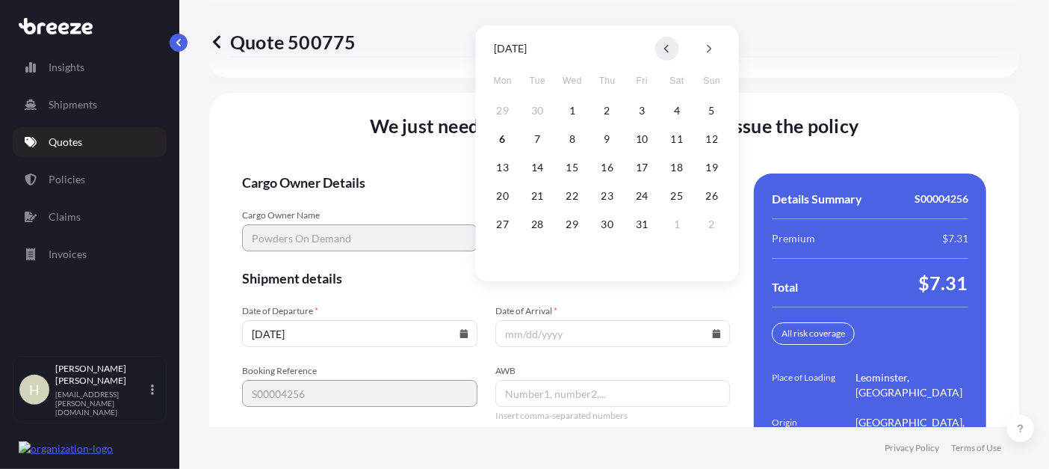
click at [667, 44] on icon at bounding box center [667, 48] width 6 height 9
click at [570, 193] on button "24" at bounding box center [572, 196] width 24 height 24
type input "09/24/2025"
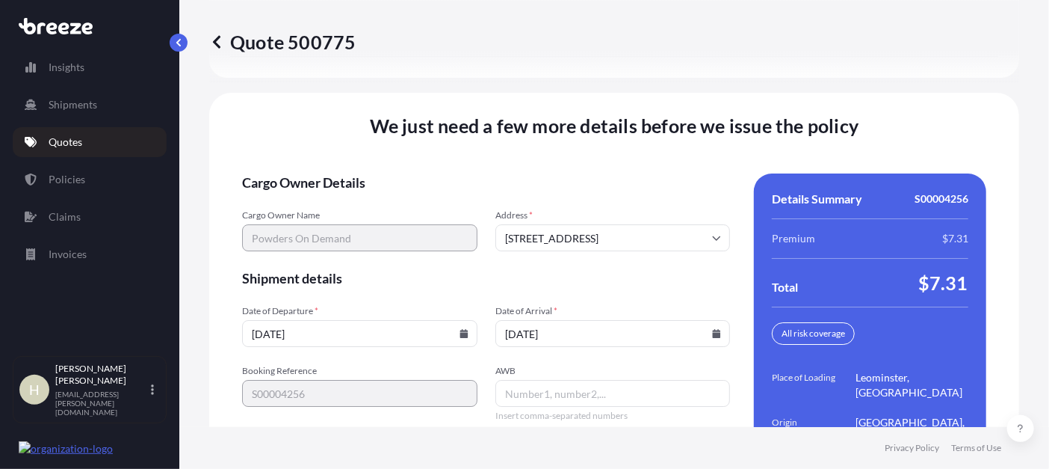
scroll to position [2456, 0]
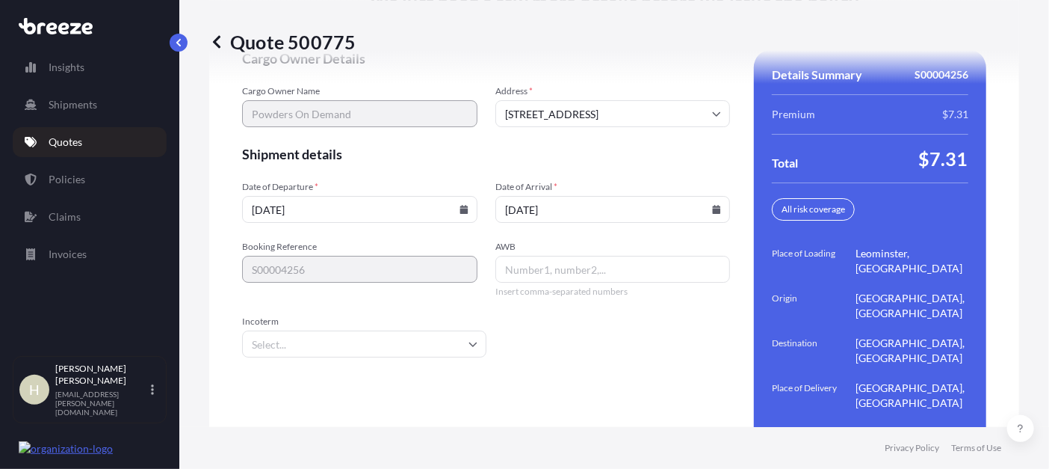
click at [563, 256] on input "AWB" at bounding box center [612, 269] width 235 height 27
click at [567, 256] on input "AWB" at bounding box center [612, 269] width 235 height 27
paste input "1Z0V861X6701270818"
type input "1Z0V861X6701270818"
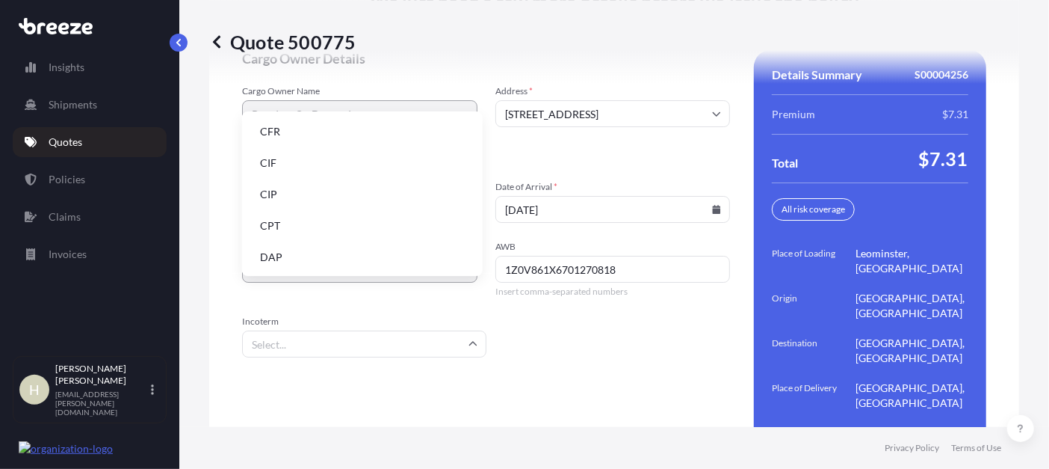
click at [421, 330] on input "Incoterm" at bounding box center [364, 343] width 244 height 27
click at [282, 165] on li "CIF" at bounding box center [362, 163] width 229 height 28
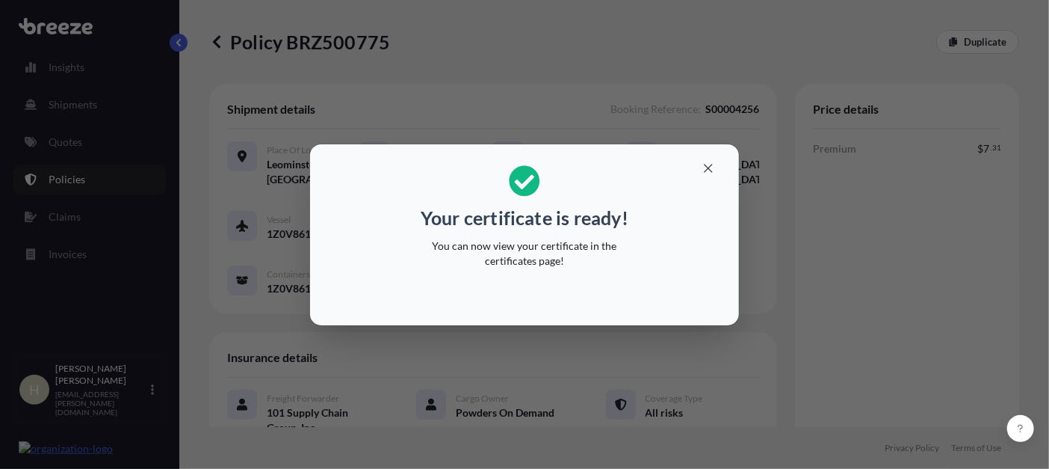
click at [558, 249] on p "You can now view your certificate in the certificates page!" at bounding box center [524, 253] width 230 height 30
click at [711, 173] on icon "button" at bounding box center [708, 167] width 13 height 13
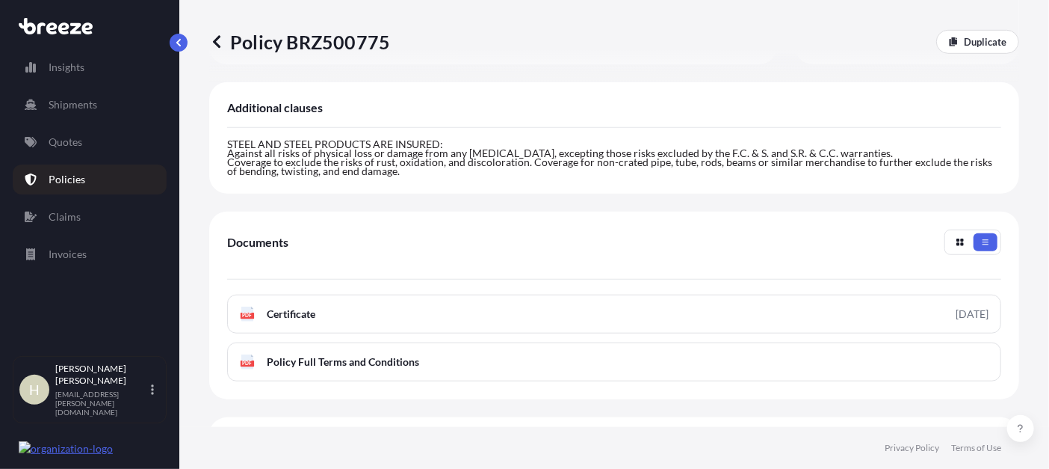
scroll to position [622, 0]
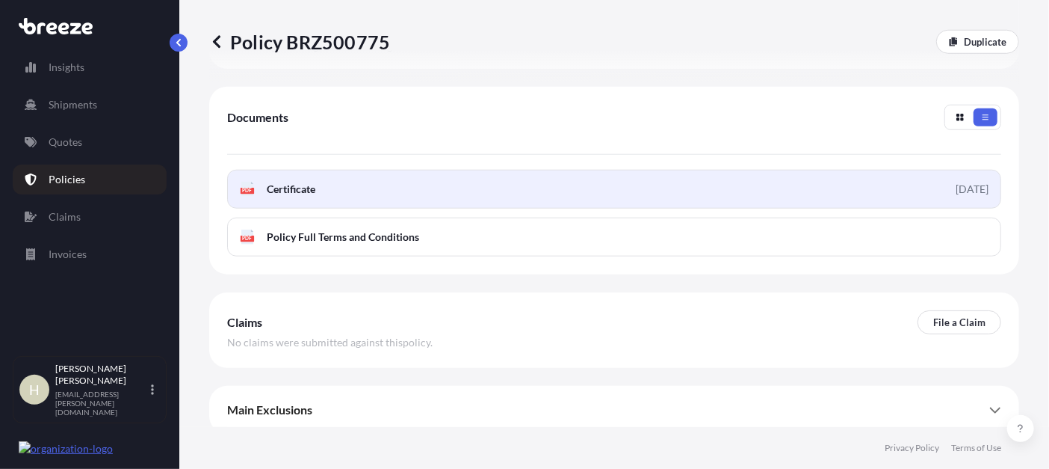
click at [293, 183] on span "Certificate" at bounding box center [291, 189] width 49 height 15
